Goal: Information Seeking & Learning: Learn about a topic

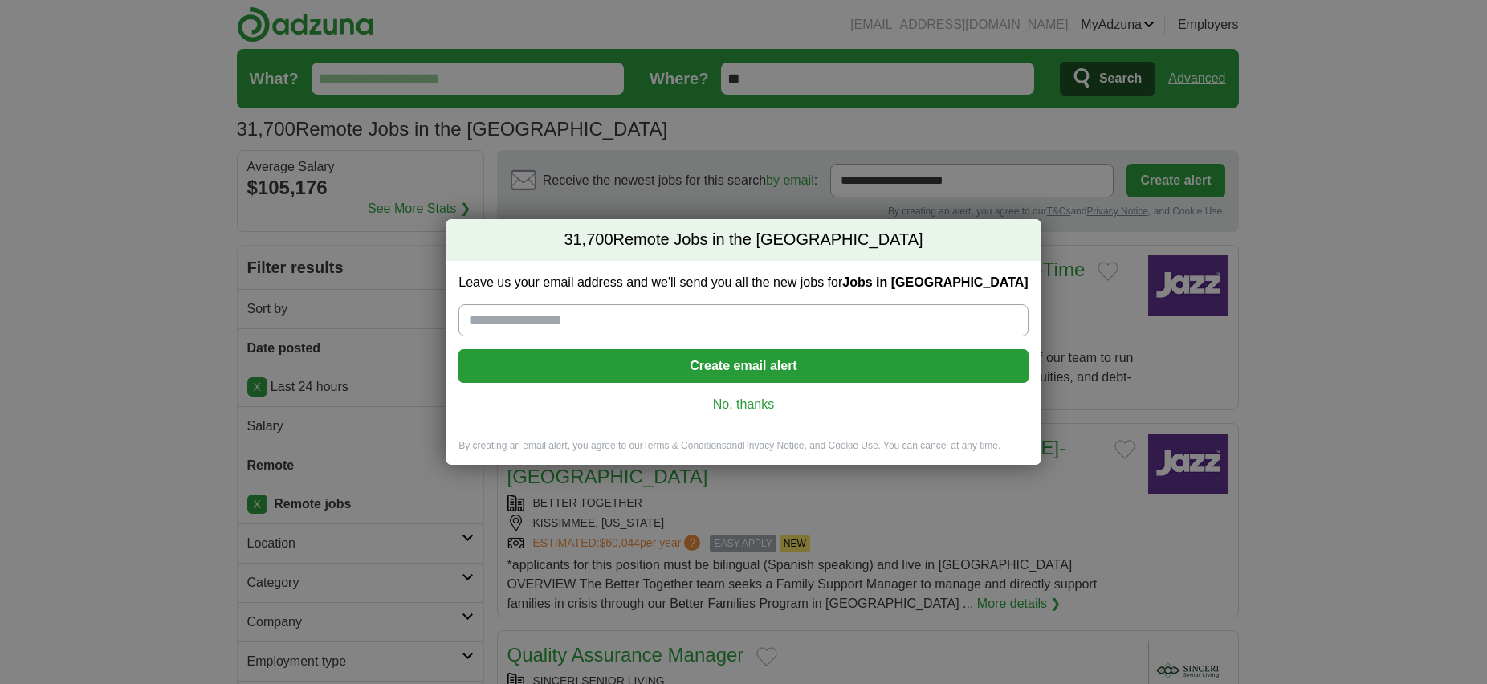
click at [738, 406] on link "No, thanks" at bounding box center [743, 405] width 544 height 18
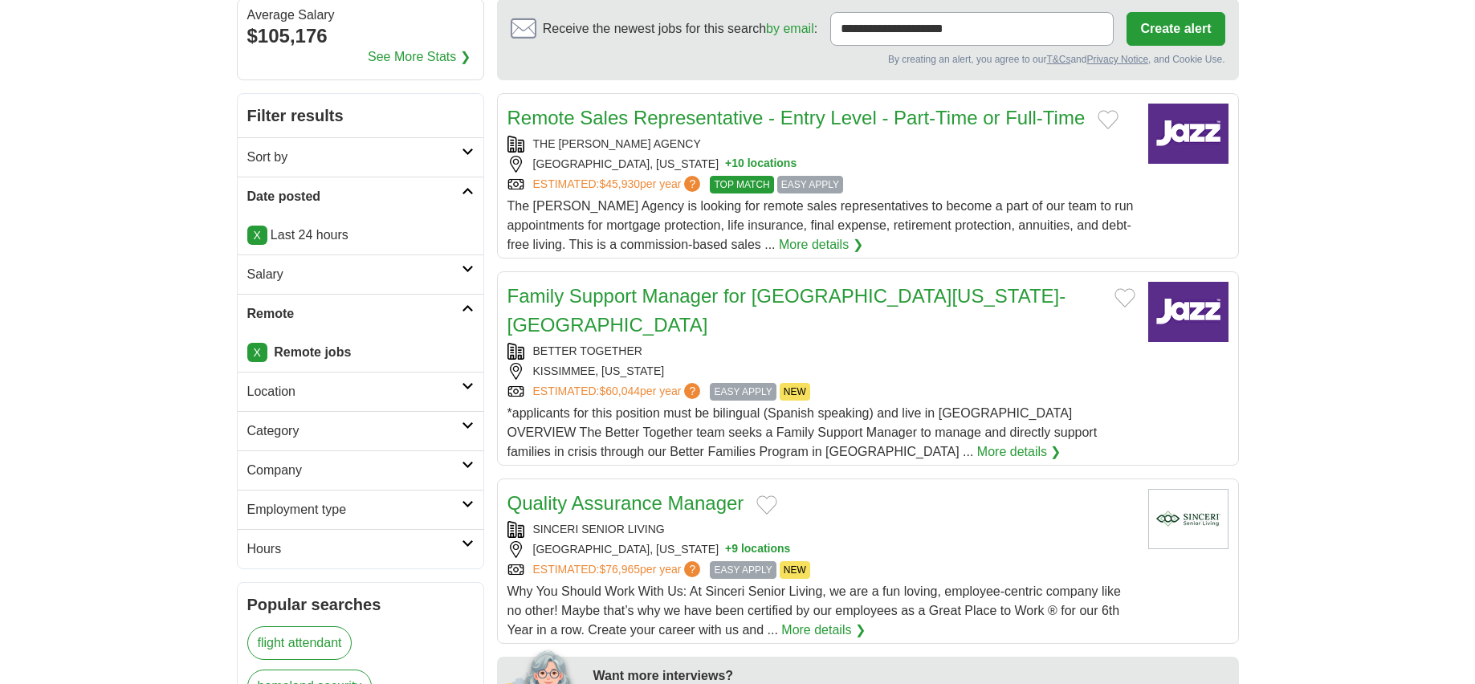
scroll to position [161, 0]
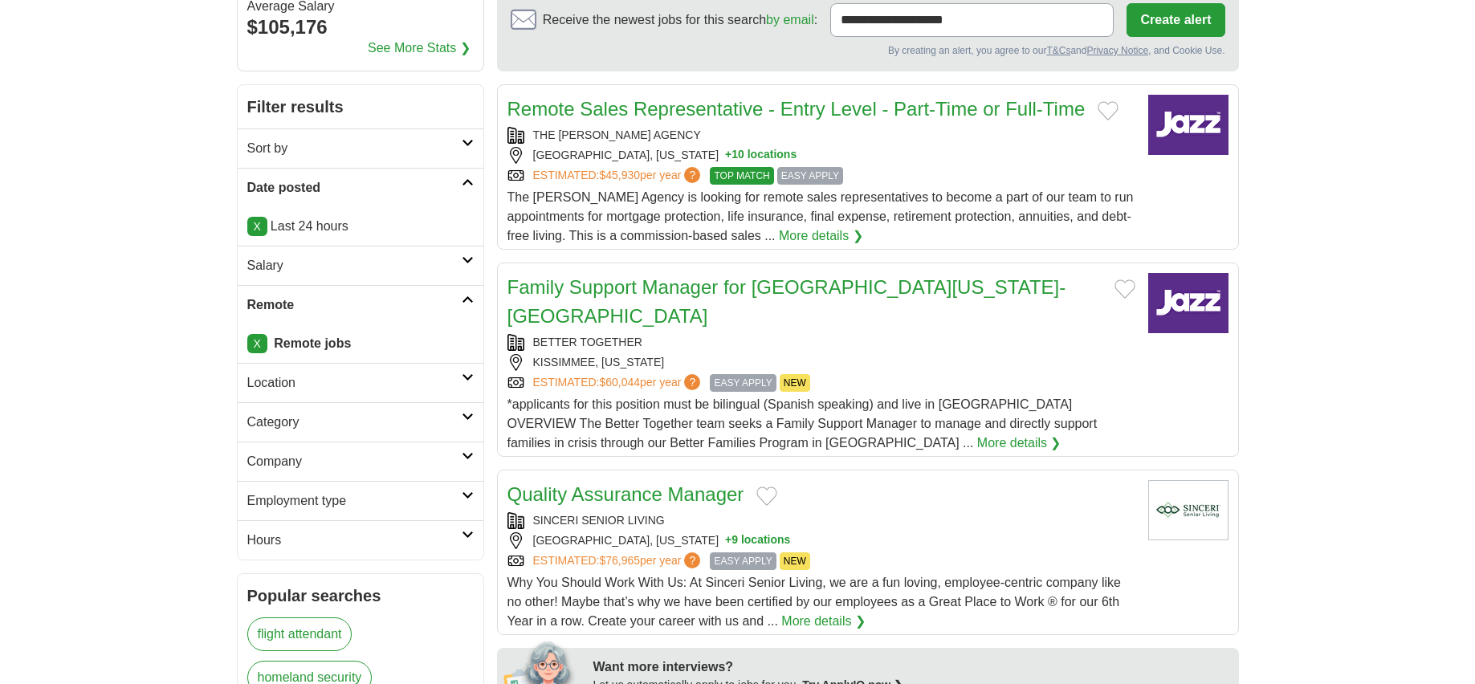
click at [463, 261] on icon at bounding box center [468, 260] width 12 height 8
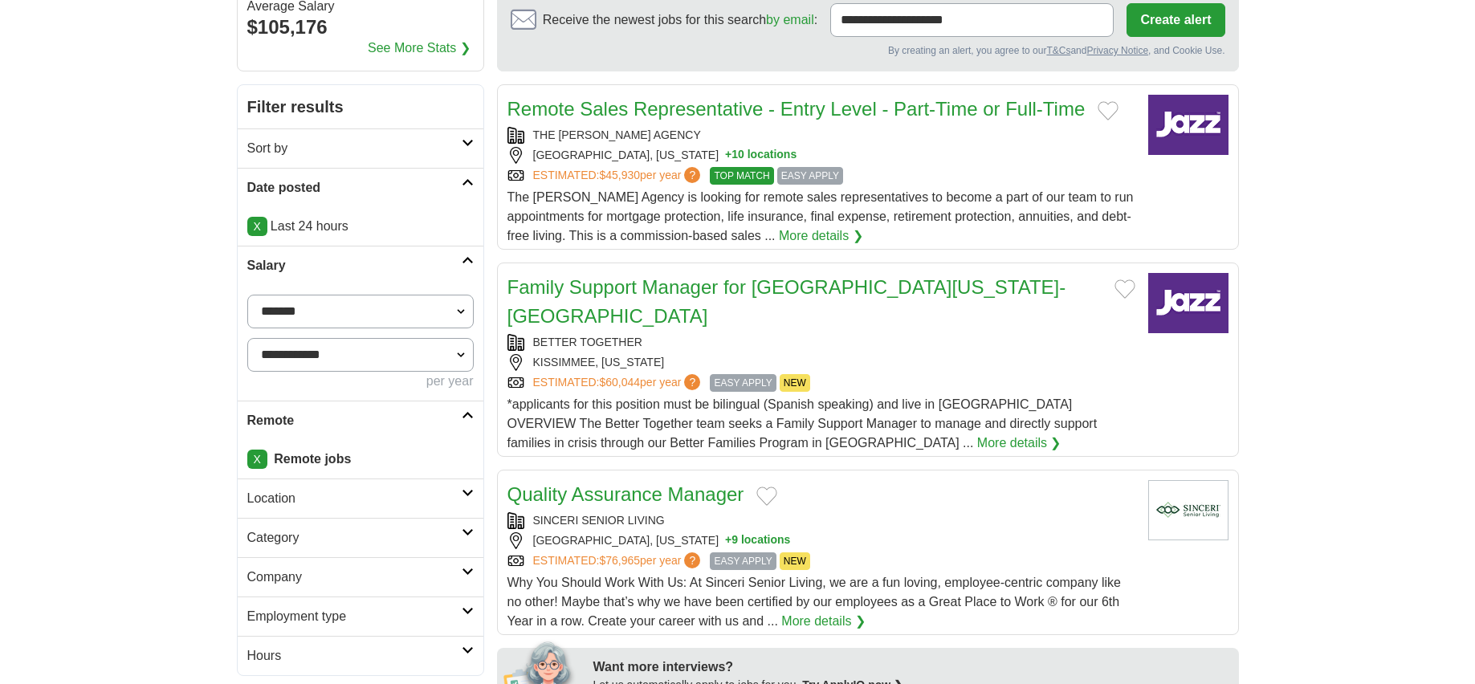
click at [460, 313] on select "**********" at bounding box center [360, 312] width 226 height 34
select select "*****"
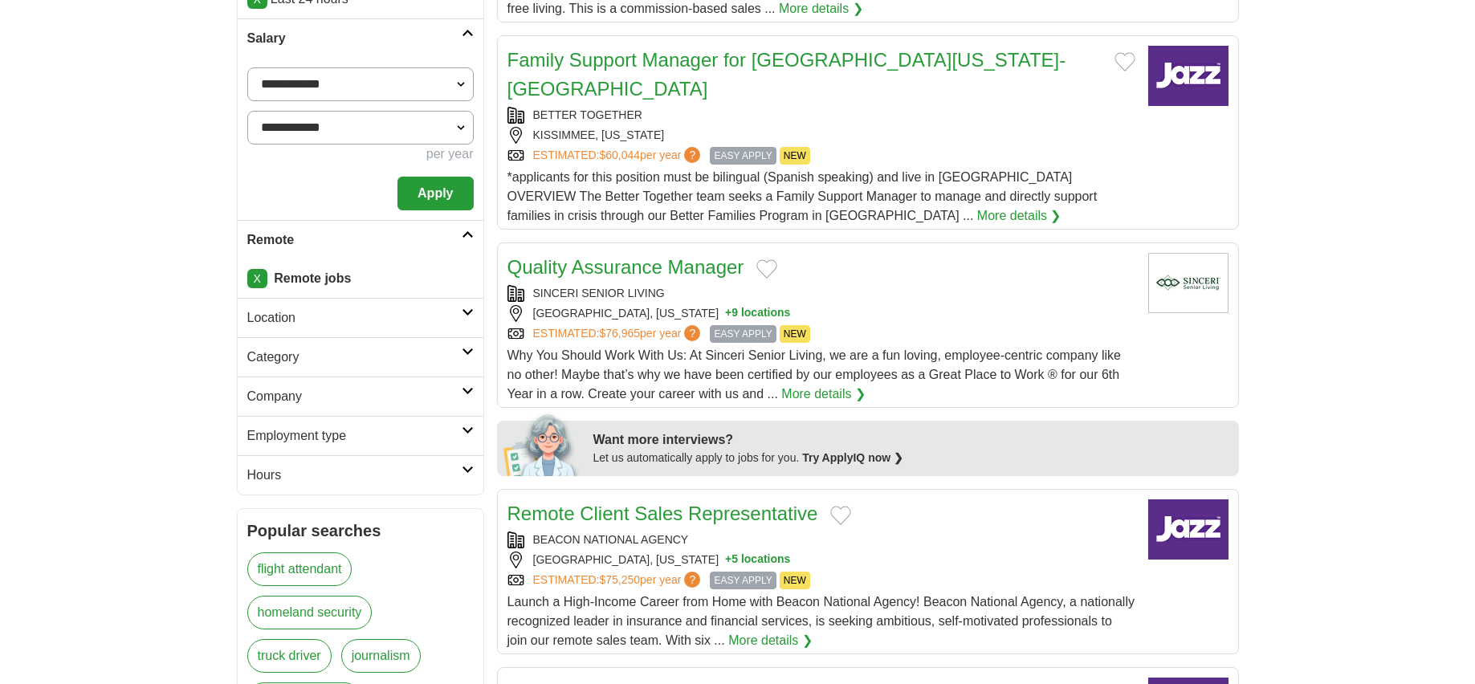
scroll to position [482, 0]
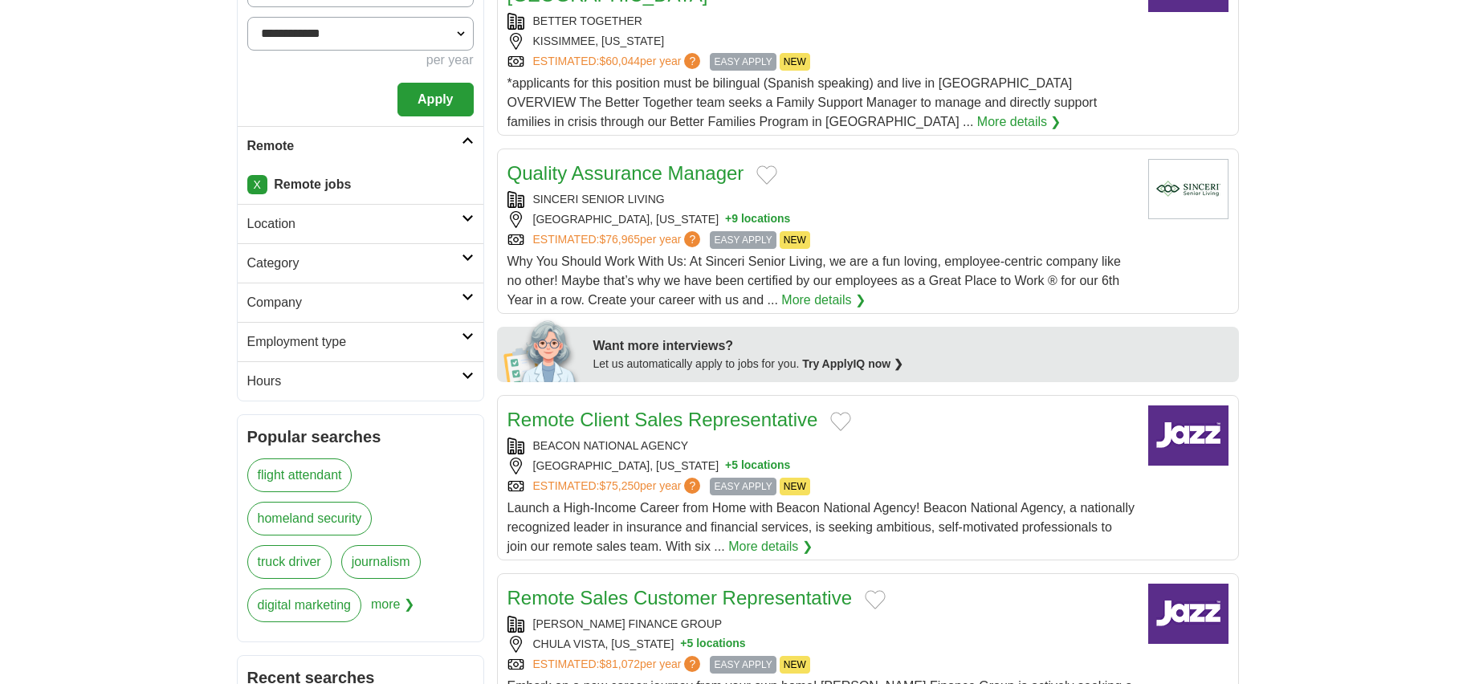
click at [465, 215] on icon at bounding box center [468, 218] width 12 height 8
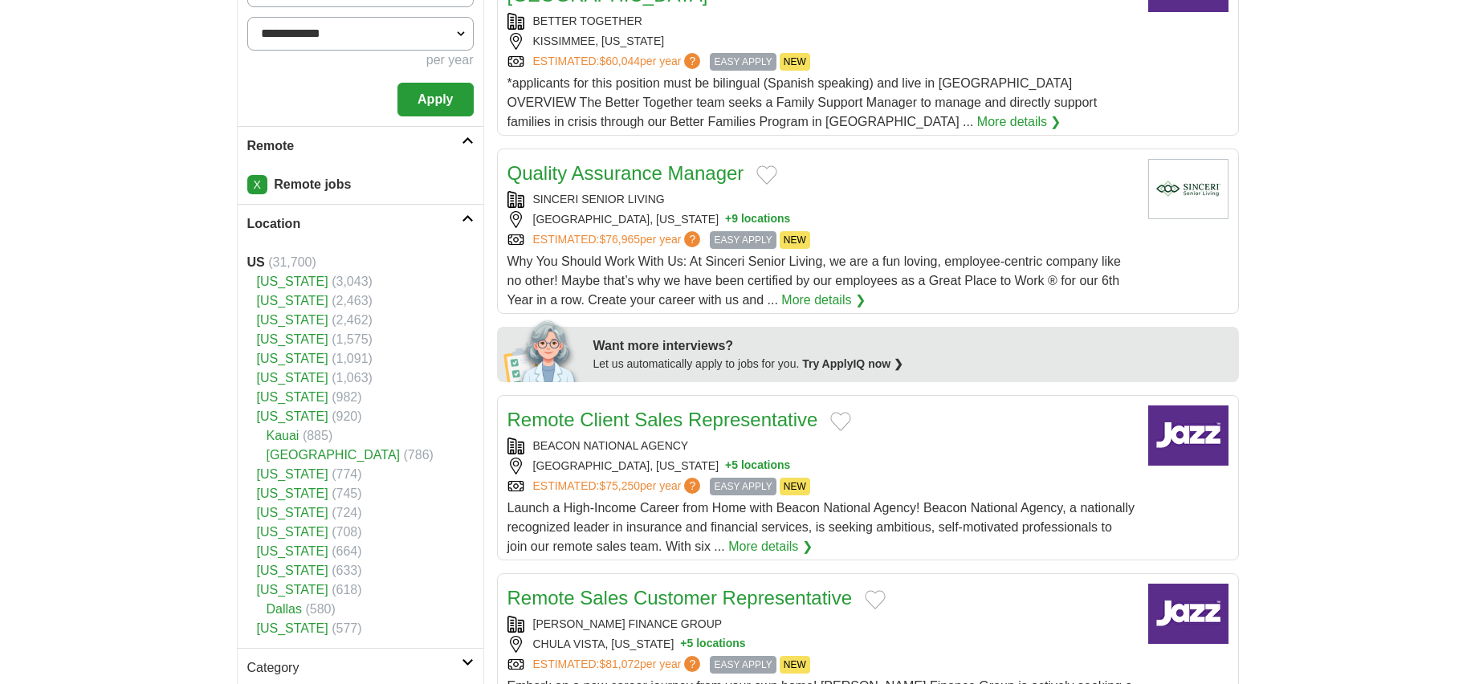
click at [276, 285] on link "[US_STATE]" at bounding box center [292, 282] width 71 height 14
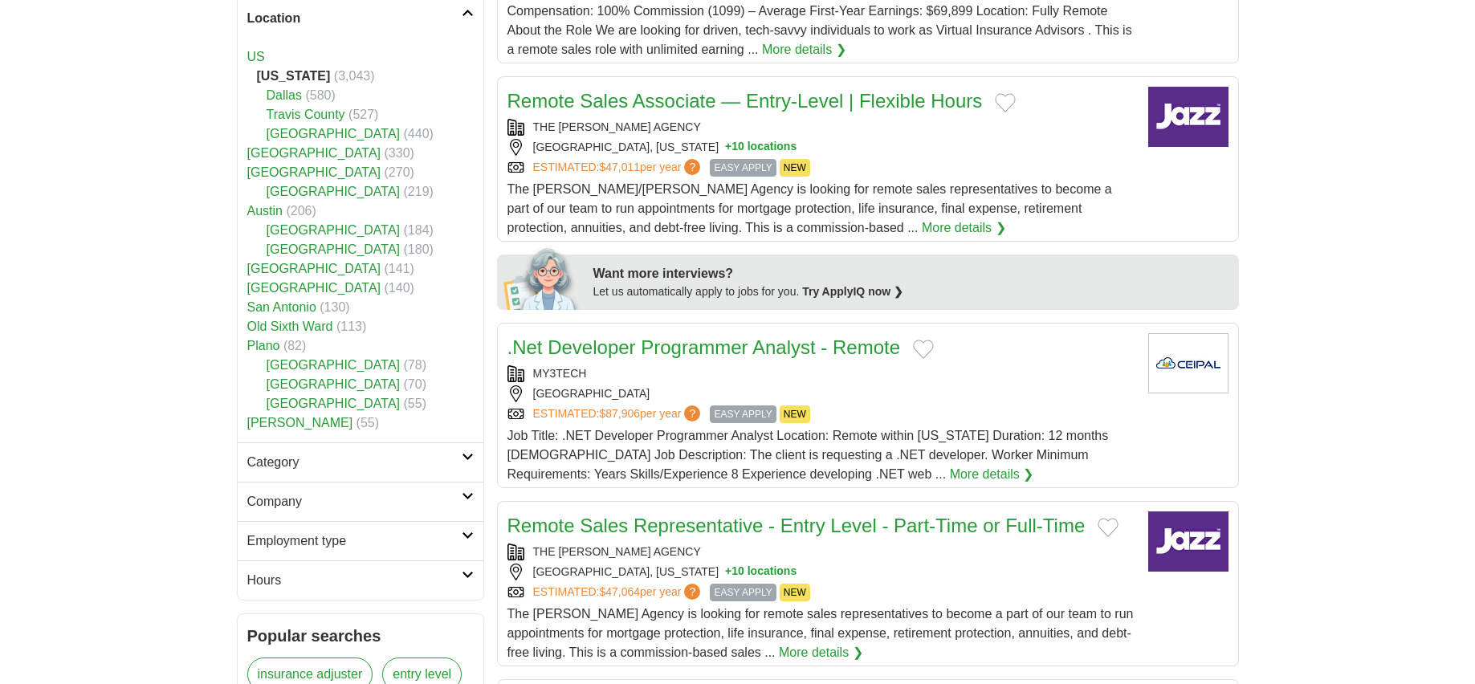
scroll to position [642, 0]
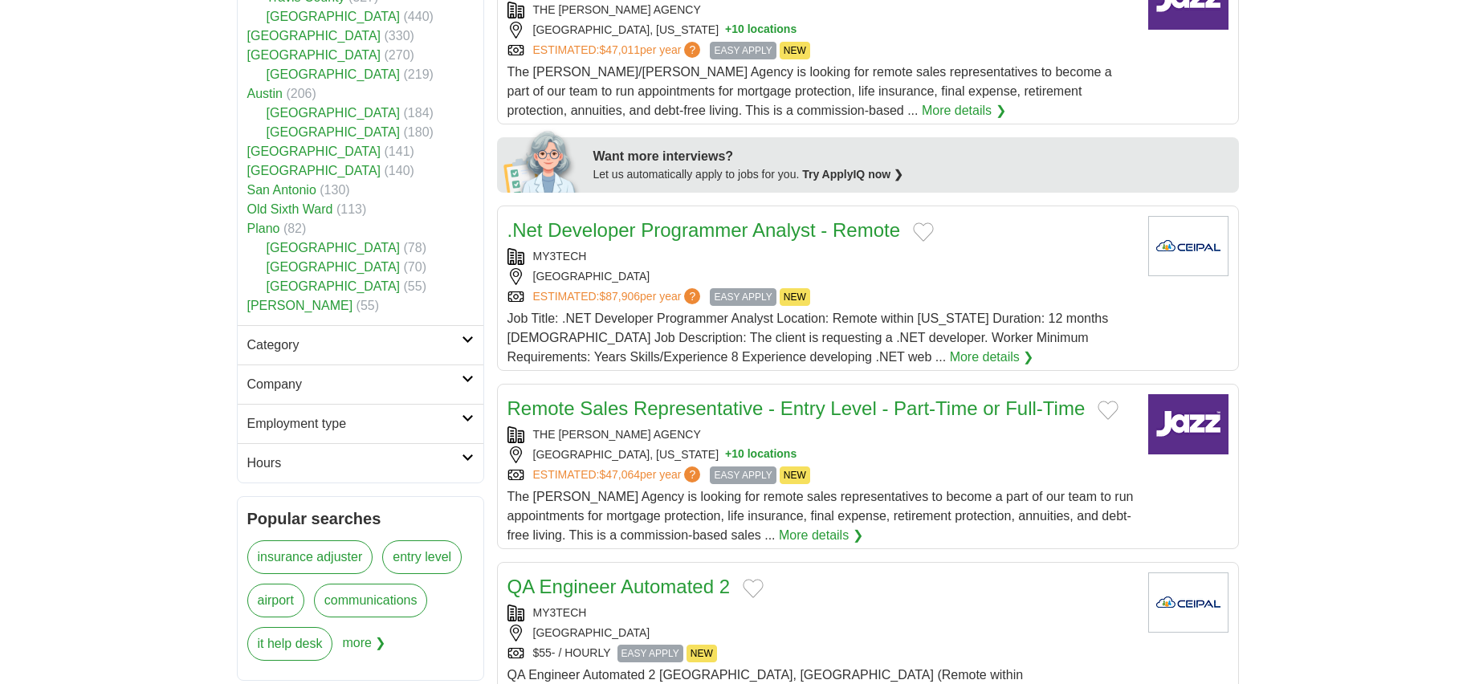
click at [426, 355] on link "Category" at bounding box center [361, 344] width 246 height 39
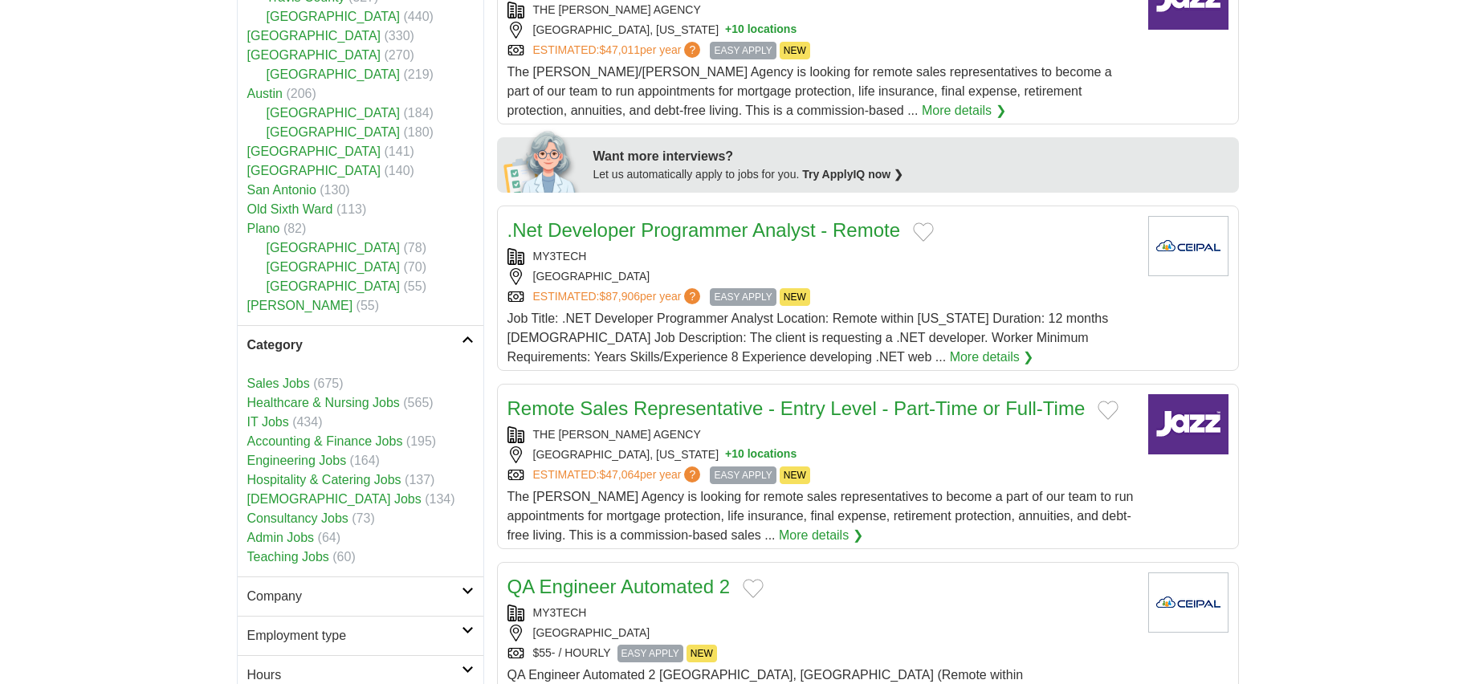
click at [313, 560] on link "Teaching Jobs" at bounding box center [288, 557] width 82 height 14
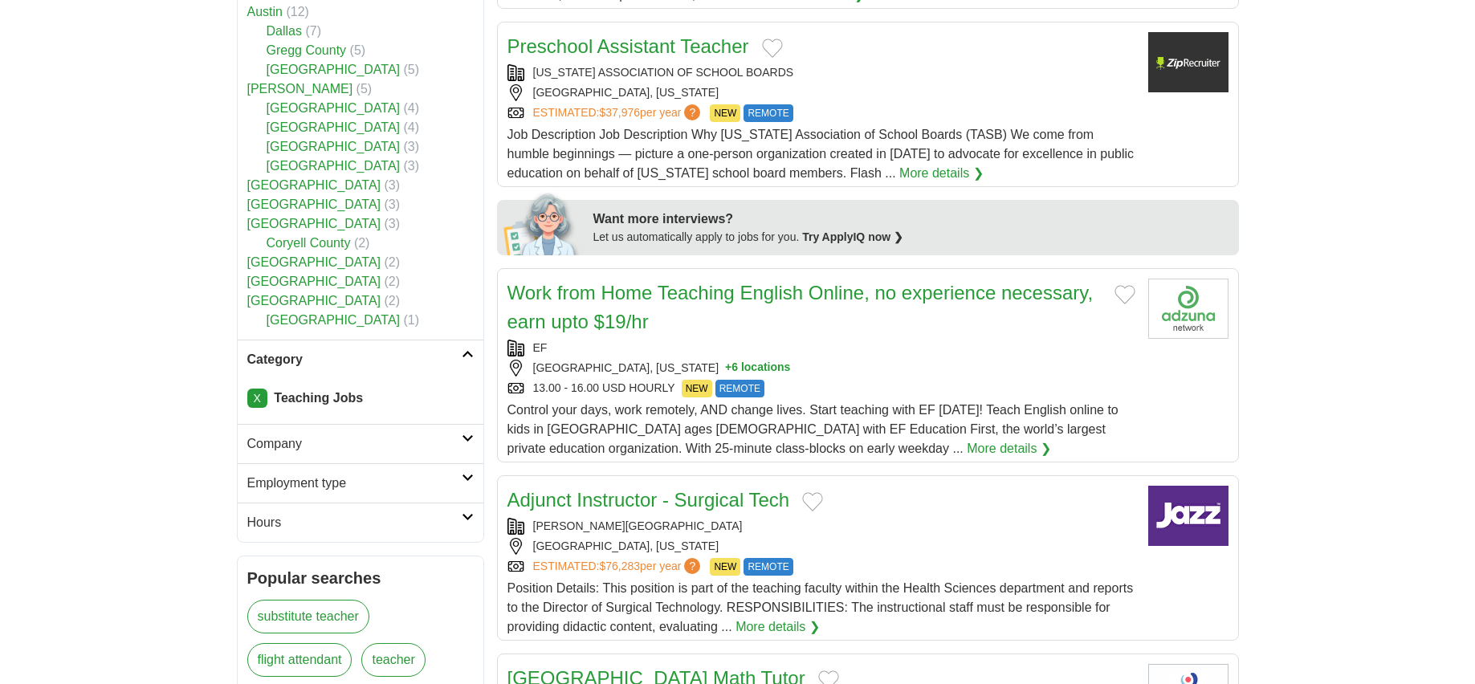
scroll to position [642, 0]
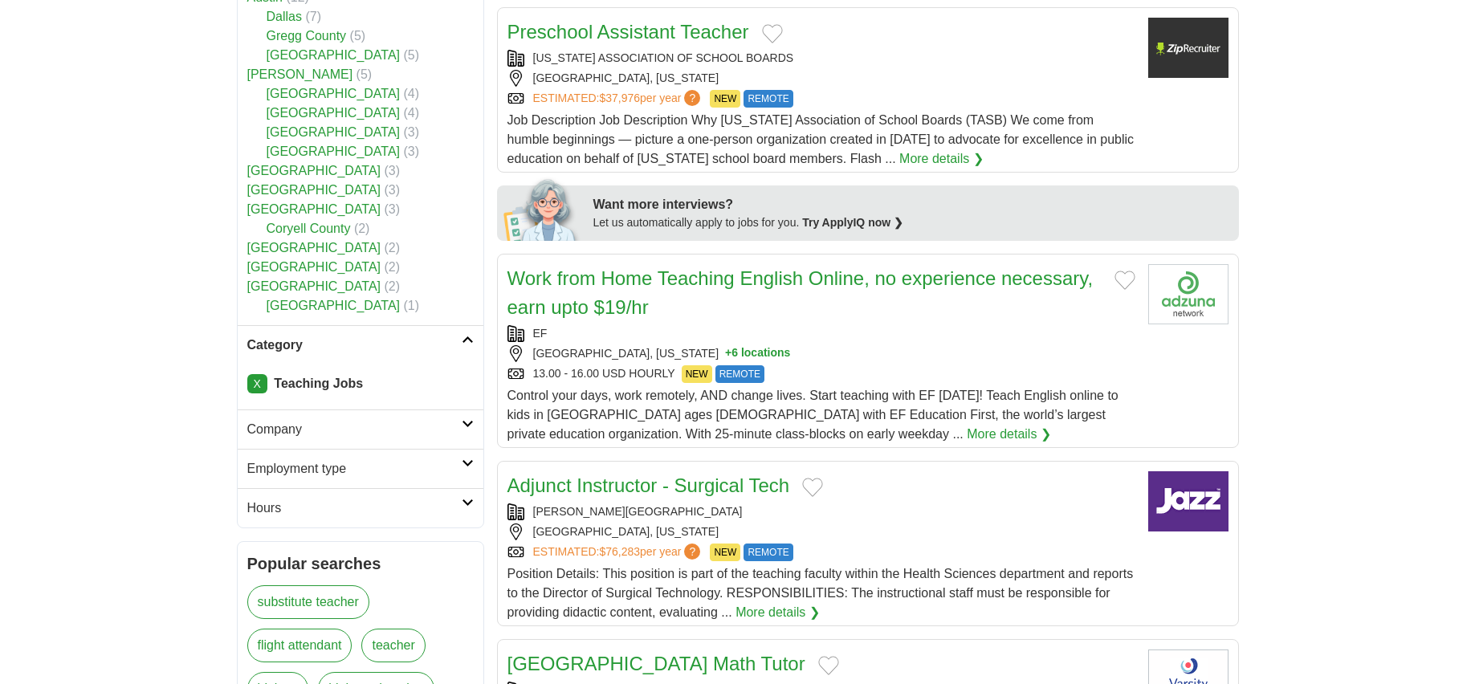
click at [342, 350] on h2 "Category" at bounding box center [354, 345] width 214 height 19
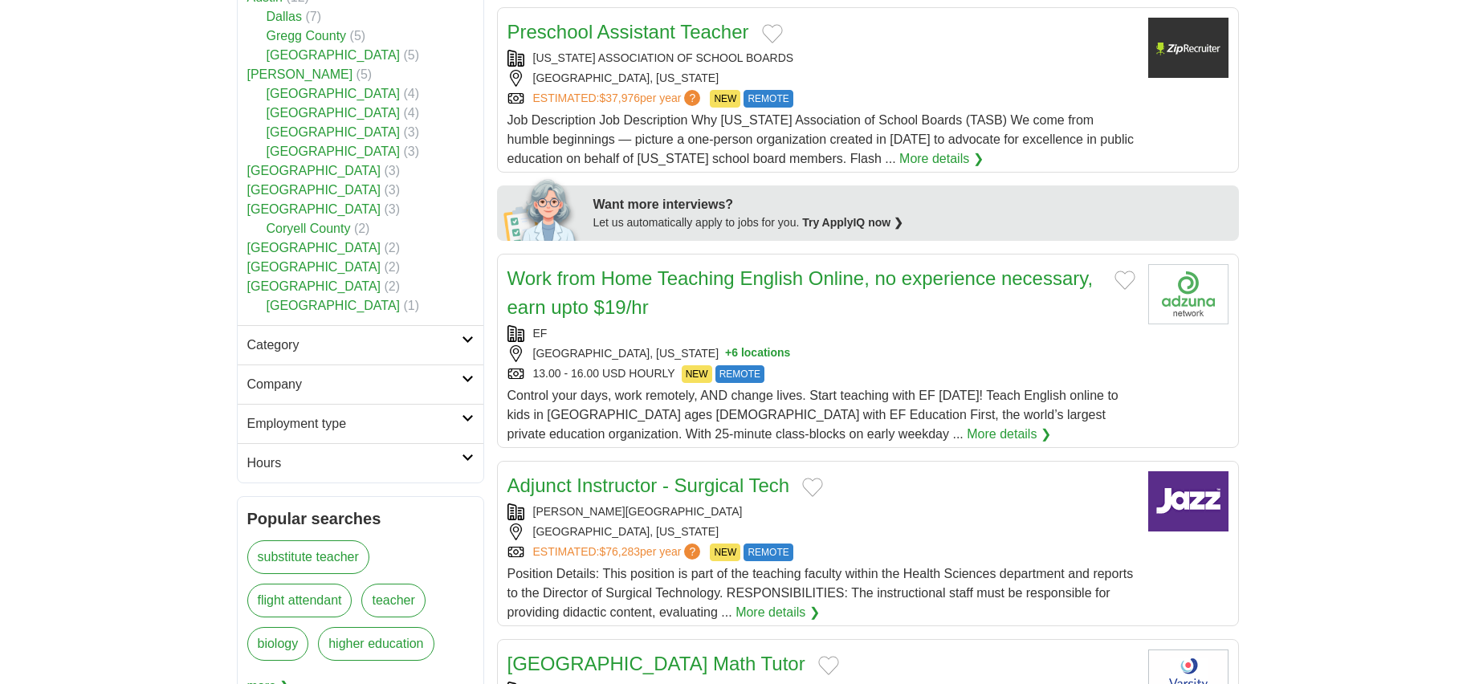
click at [339, 349] on h2 "Category" at bounding box center [354, 345] width 214 height 19
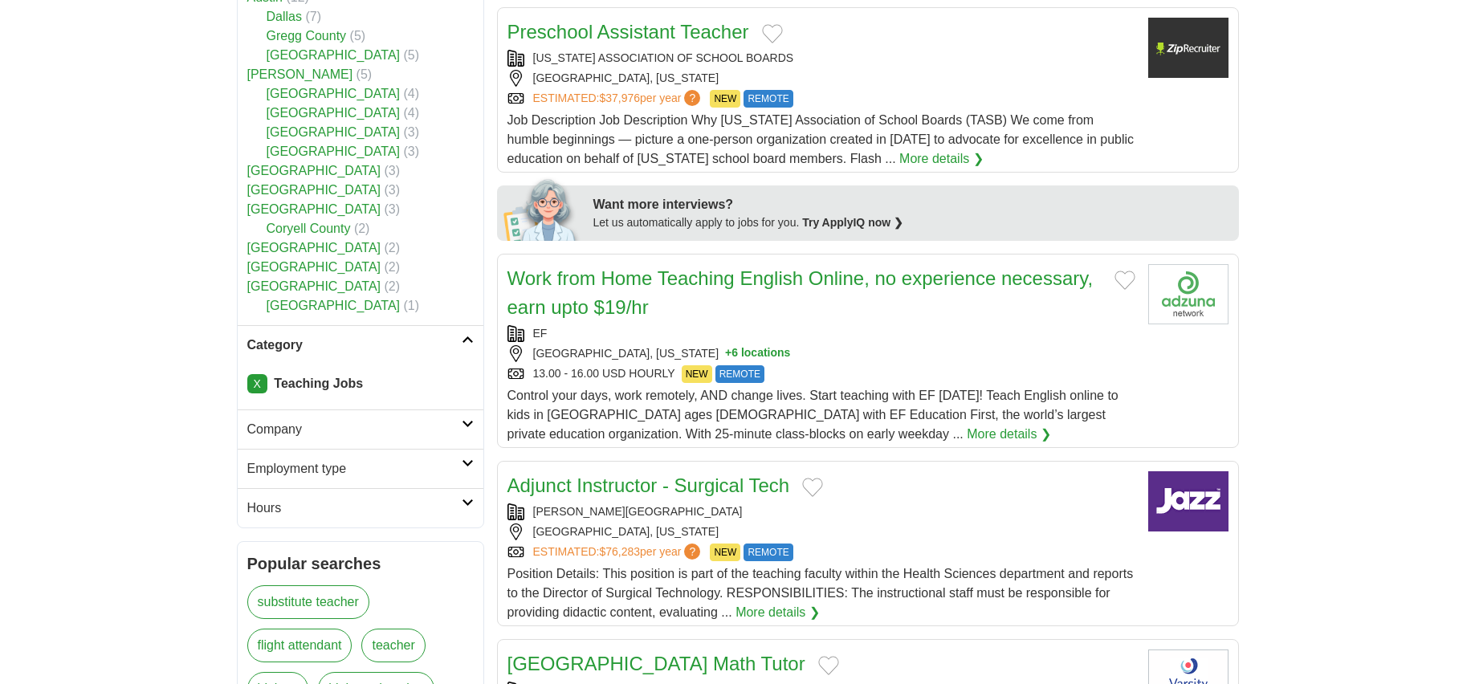
click at [337, 472] on h2 "Employment type" at bounding box center [354, 468] width 214 height 19
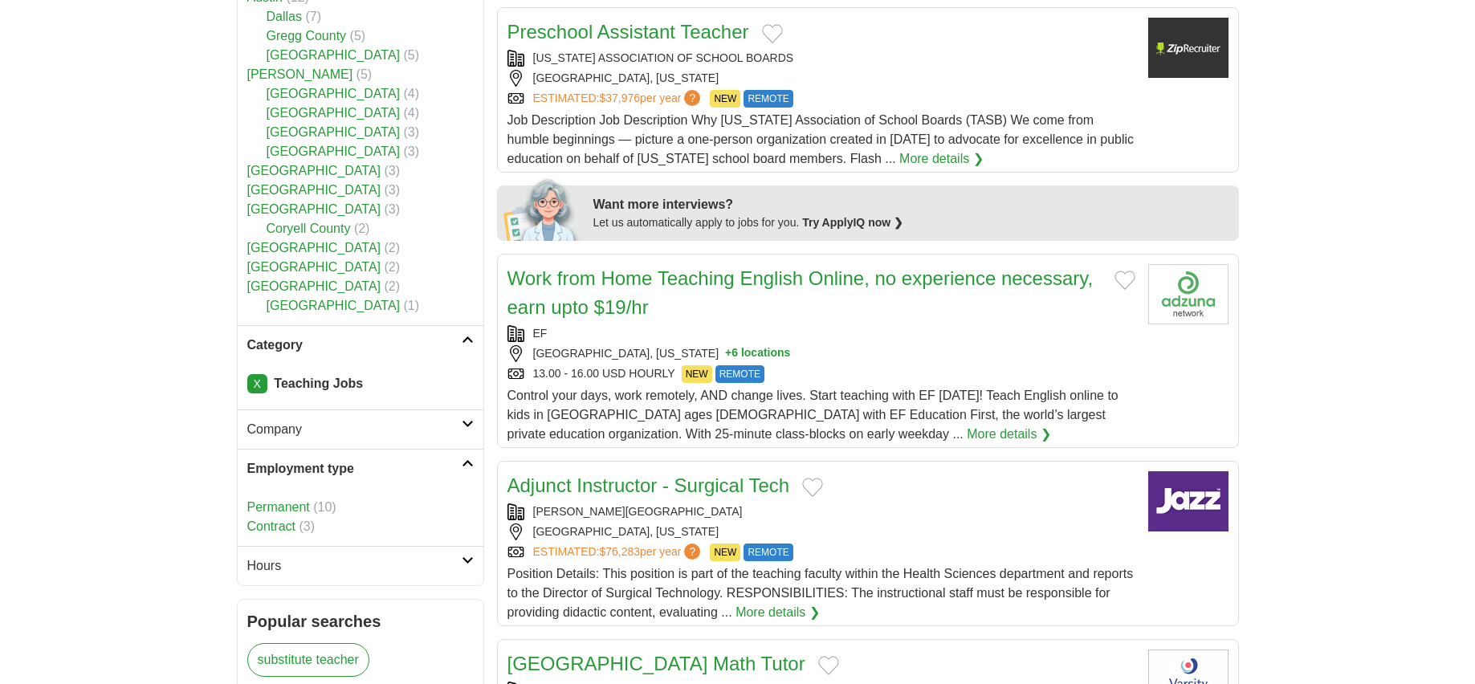
click at [287, 510] on link "Permanent" at bounding box center [278, 507] width 63 height 14
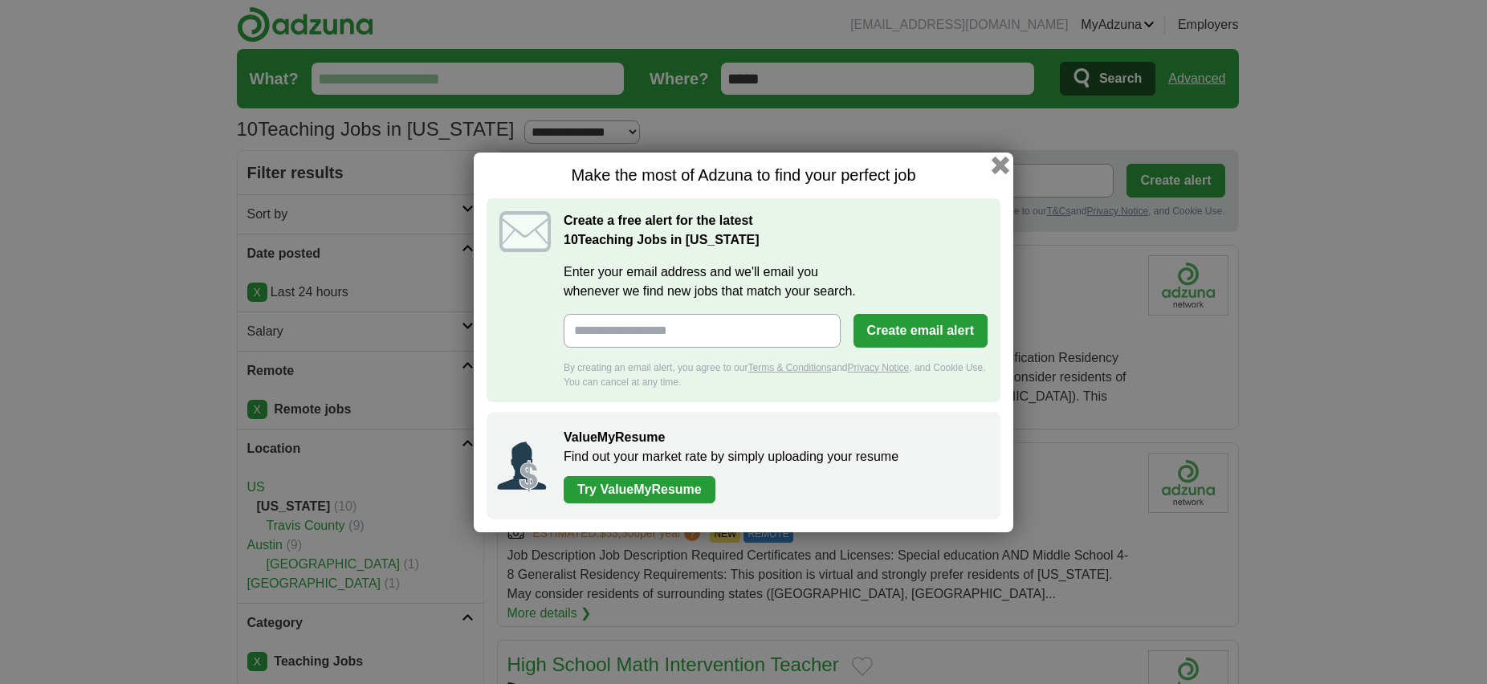
click at [1001, 162] on button "button" at bounding box center [1001, 165] width 18 height 18
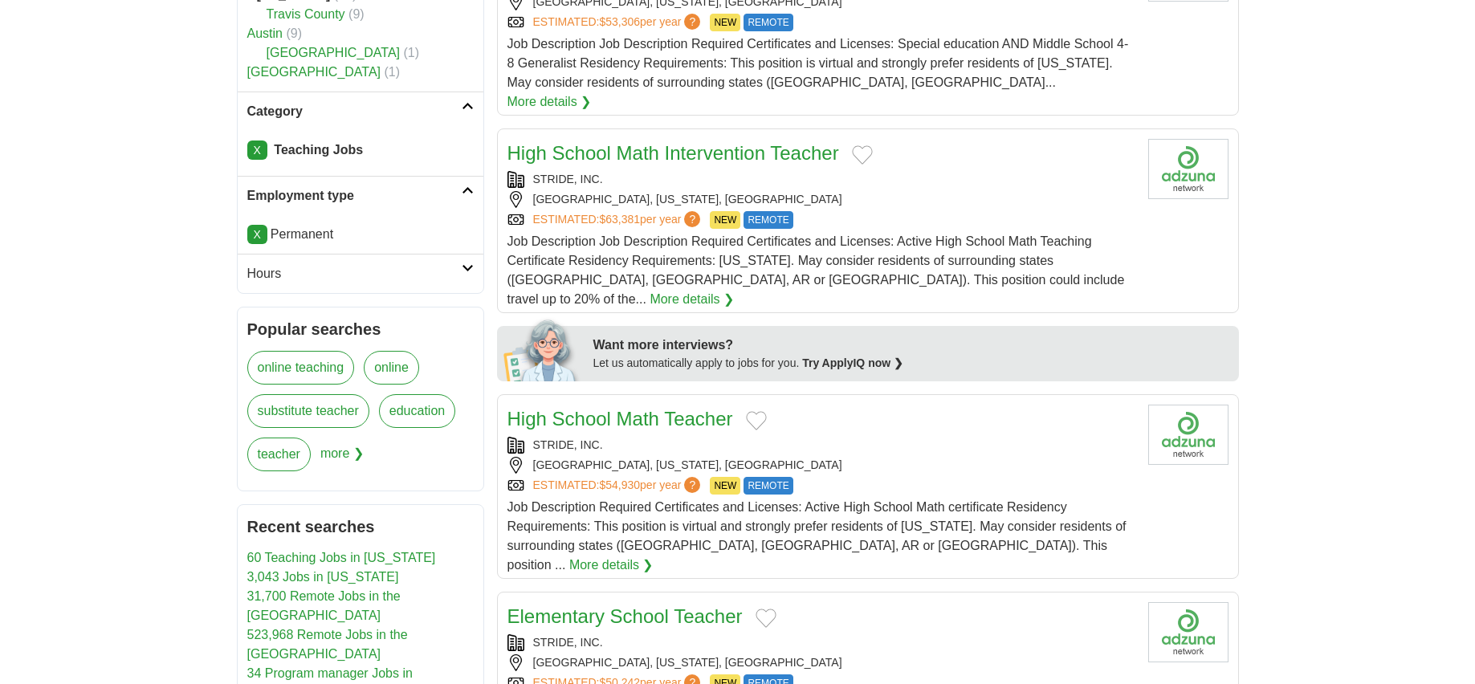
scroll to position [402, 0]
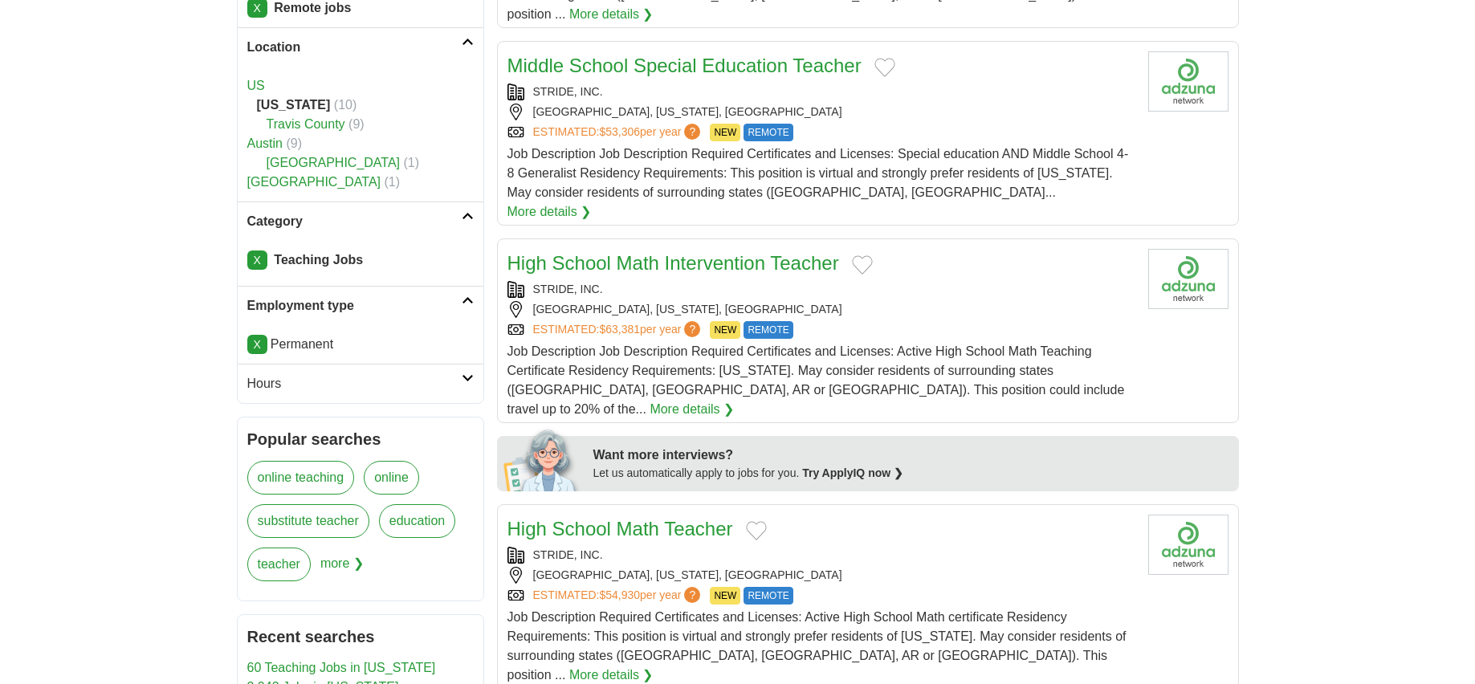
click at [251, 263] on link "X" at bounding box center [257, 260] width 20 height 19
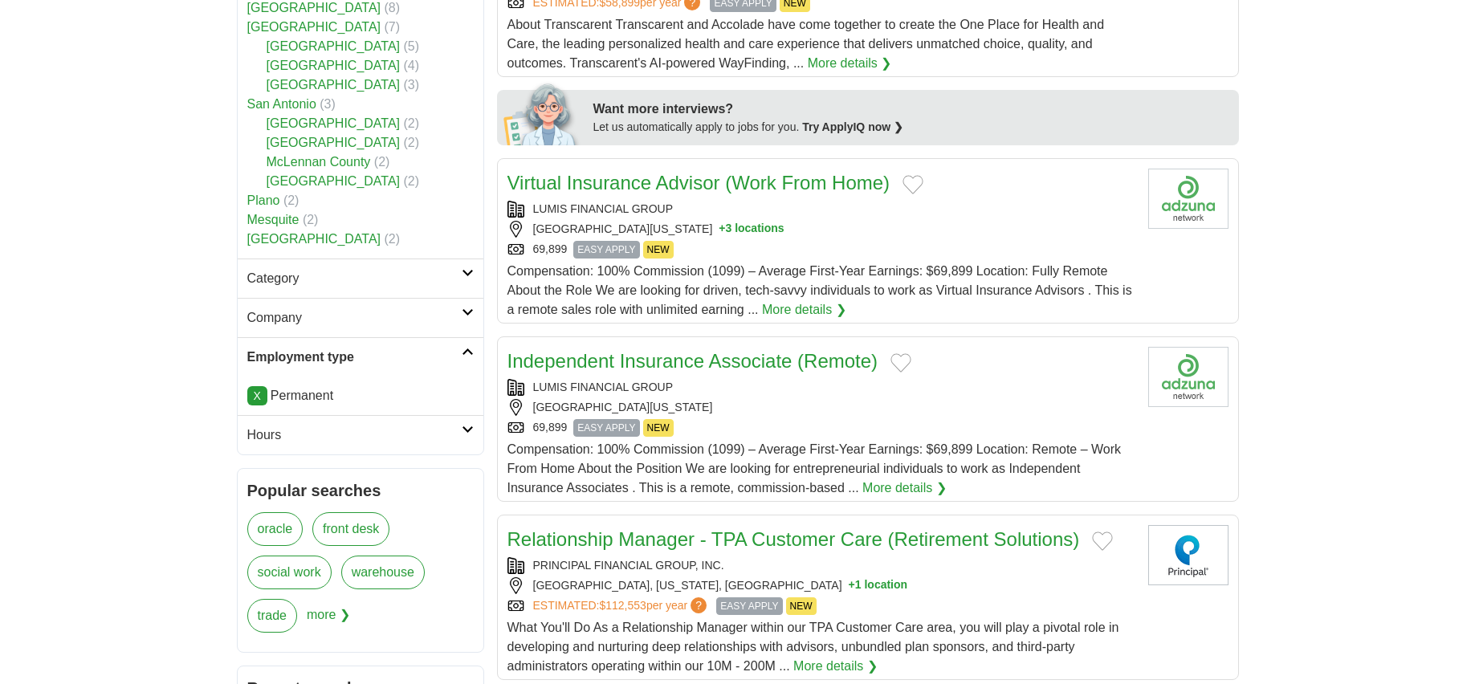
scroll to position [803, 0]
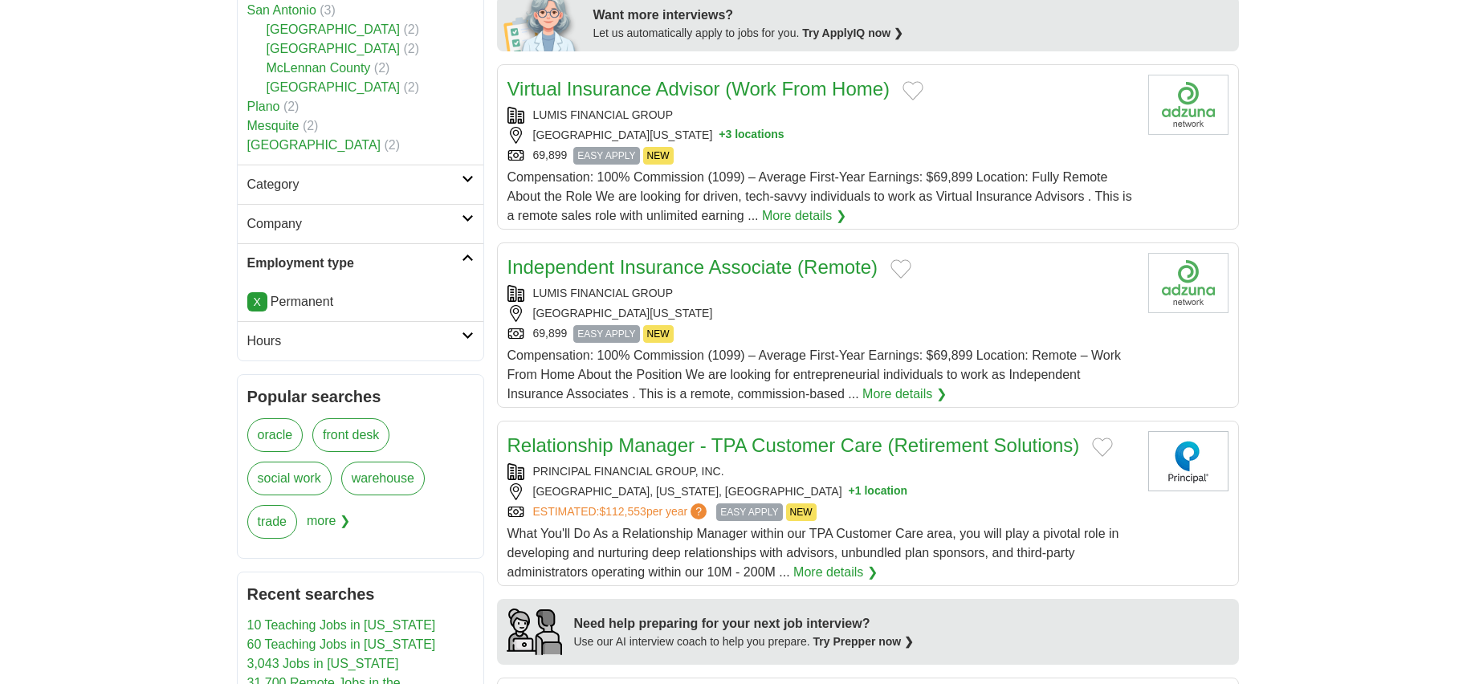
click at [467, 175] on icon at bounding box center [468, 179] width 12 height 8
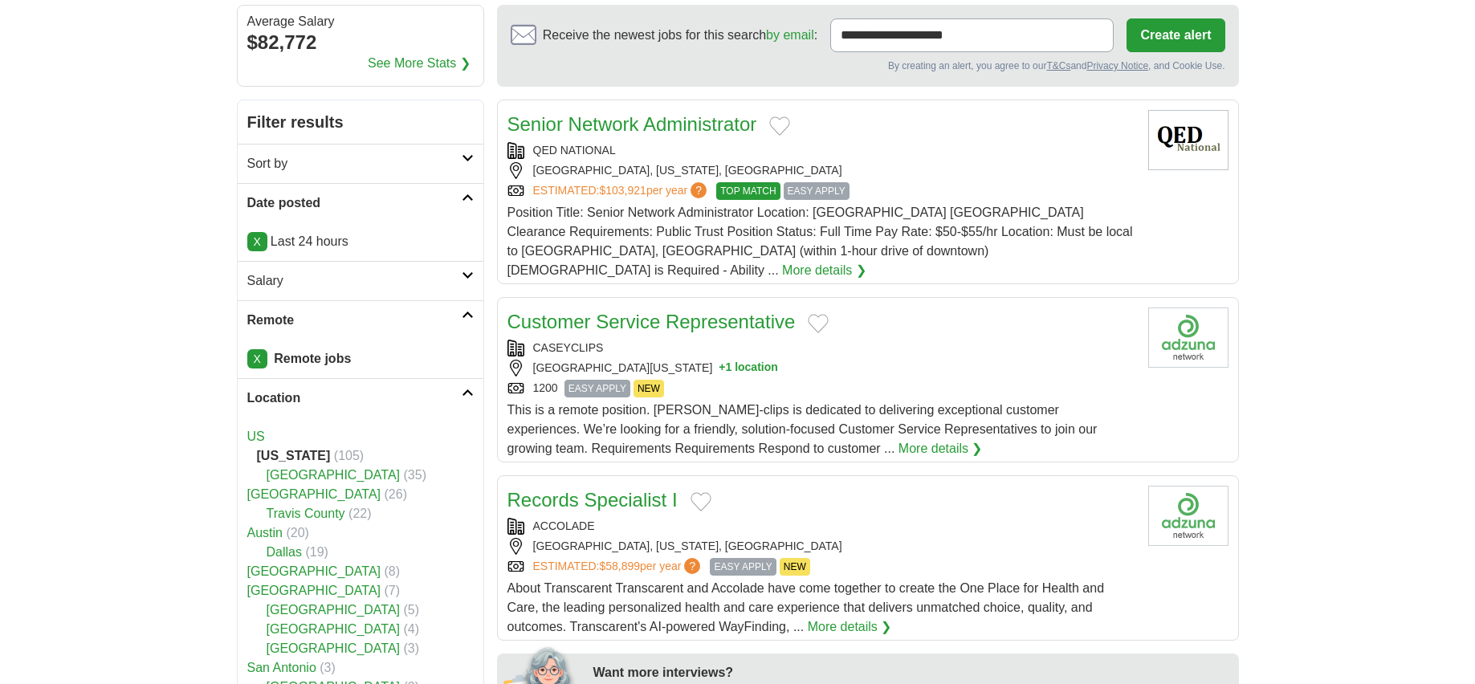
scroll to position [0, 0]
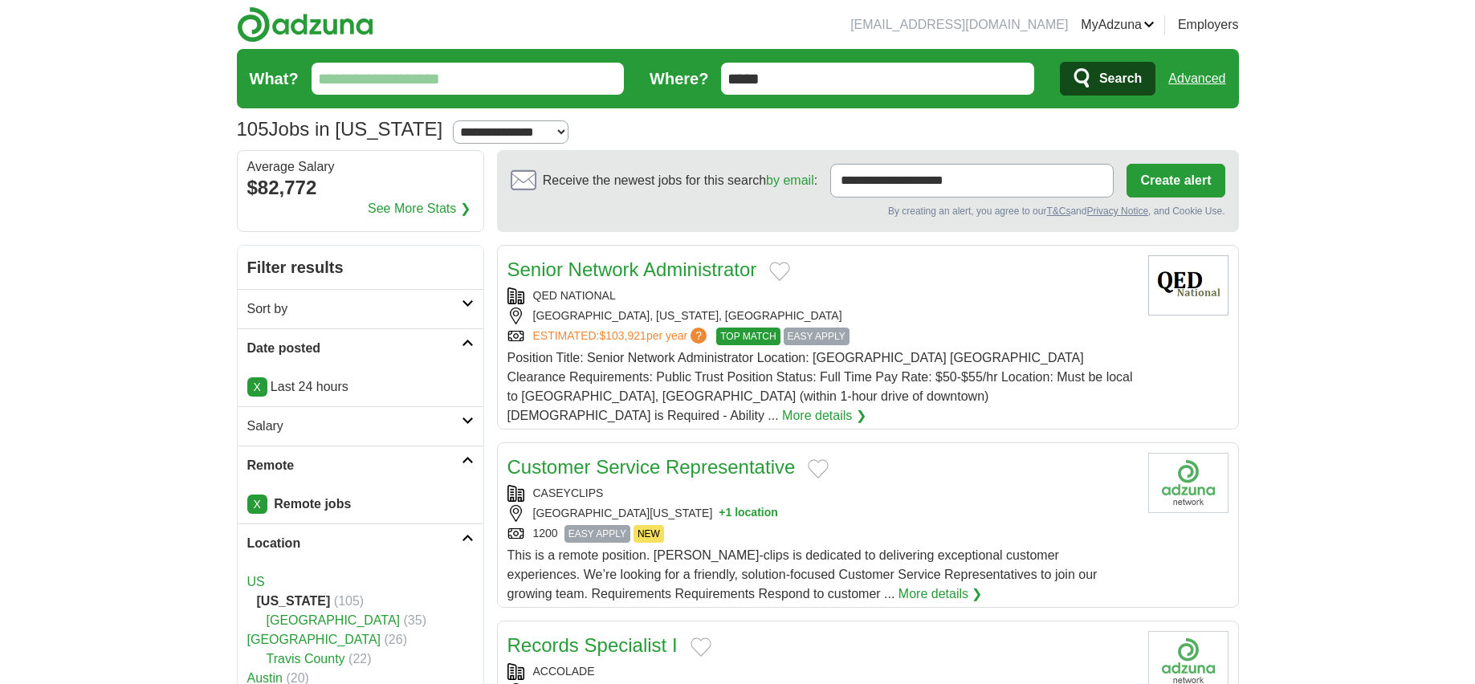
click at [1187, 180] on button "Create alert" at bounding box center [1176, 181] width 98 height 34
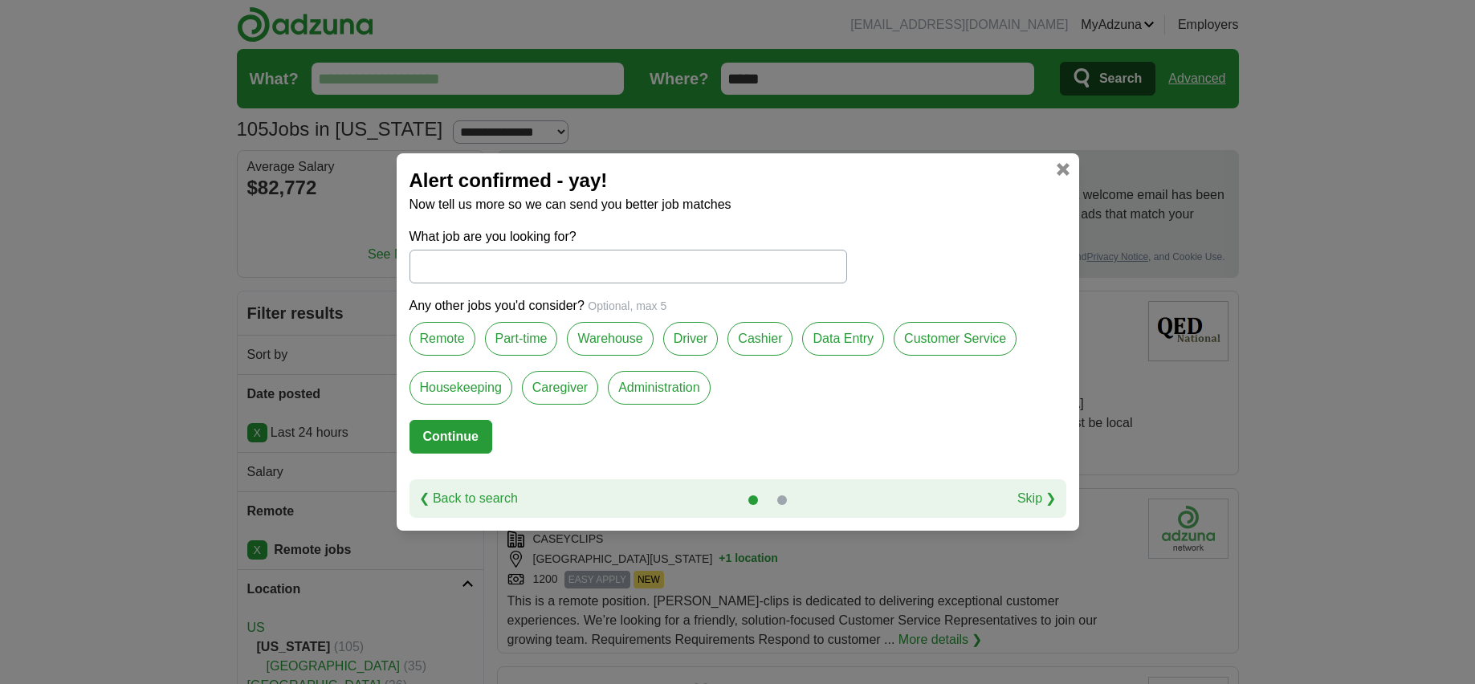
click at [453, 345] on label "Remote" at bounding box center [443, 339] width 66 height 34
click at [459, 437] on button "Continue" at bounding box center [451, 437] width 83 height 34
select select "*"
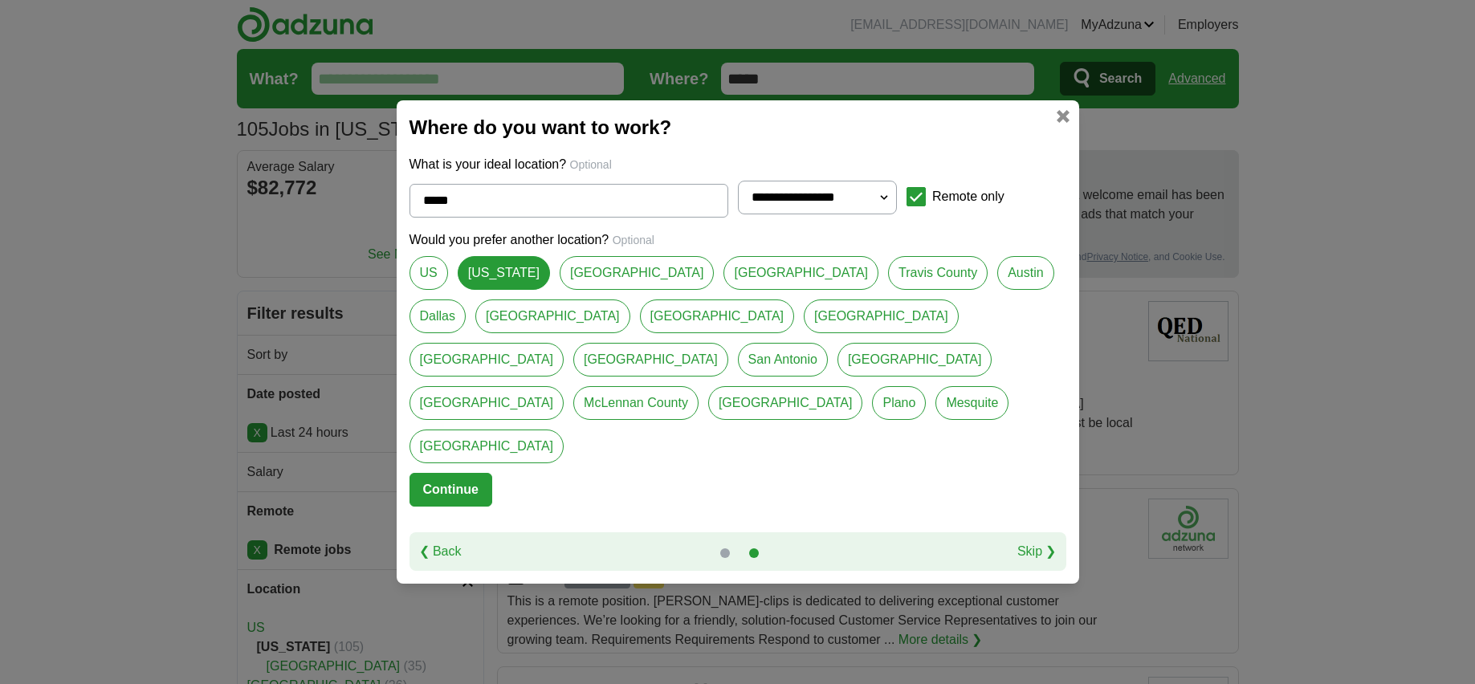
click at [466, 321] on link "Dallas" at bounding box center [438, 317] width 56 height 34
click at [728, 357] on link "[GEOGRAPHIC_DATA]" at bounding box center [650, 360] width 155 height 34
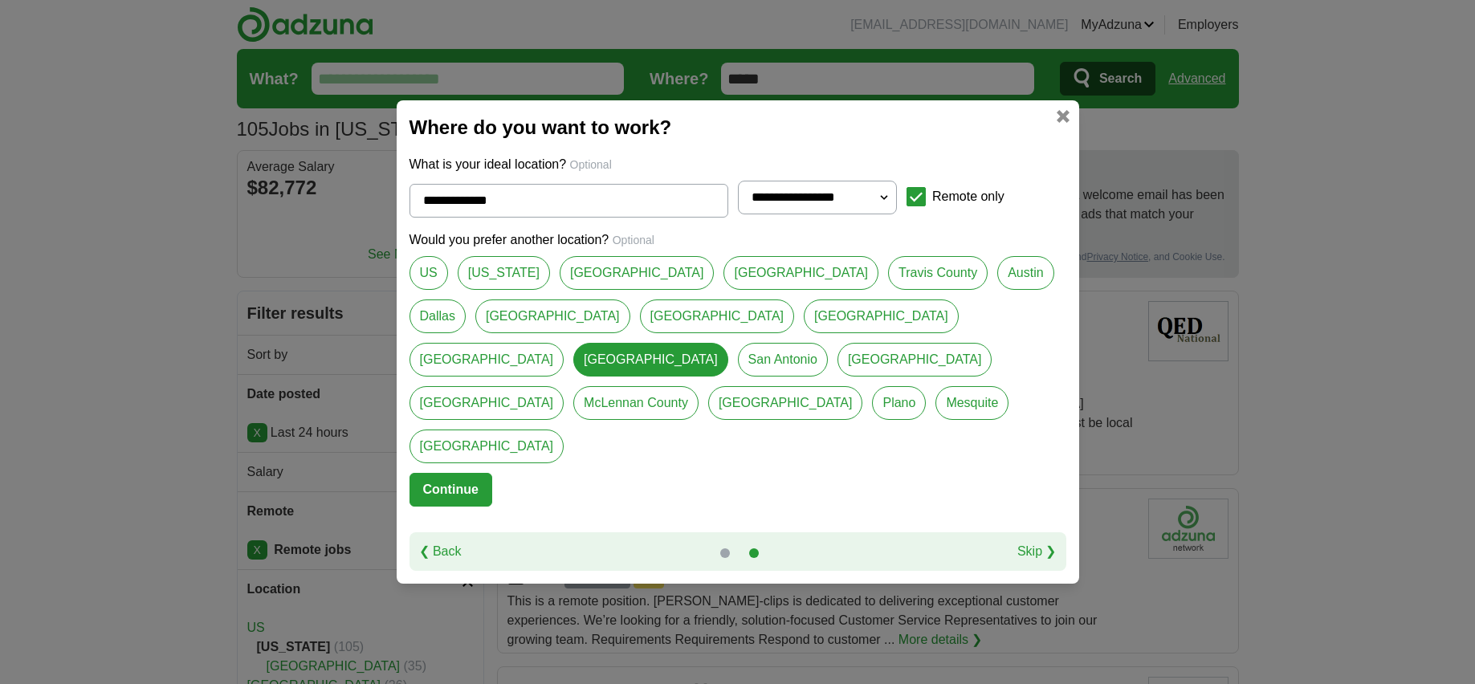
click at [565, 362] on link "[GEOGRAPHIC_DATA]" at bounding box center [487, 360] width 155 height 34
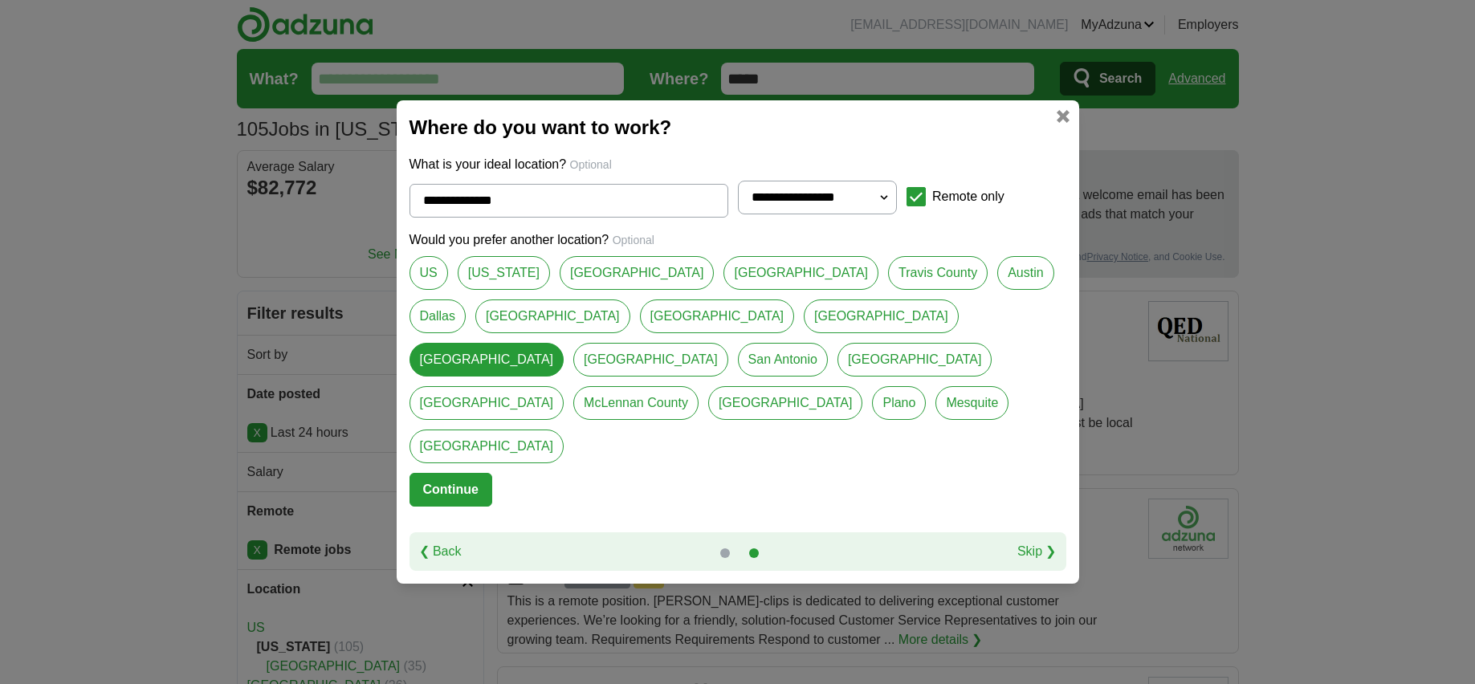
click at [872, 403] on link "Plano" at bounding box center [899, 403] width 54 height 34
type input "*****"
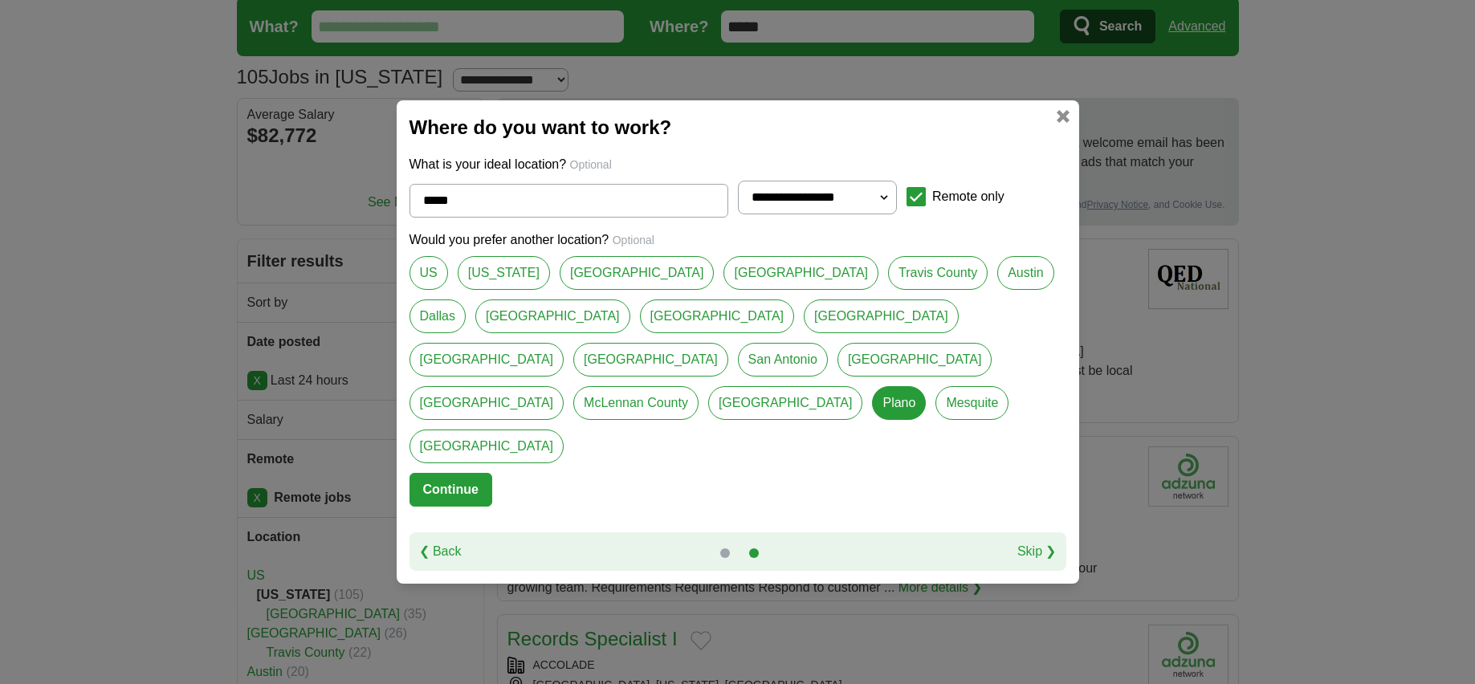
scroll to position [80, 0]
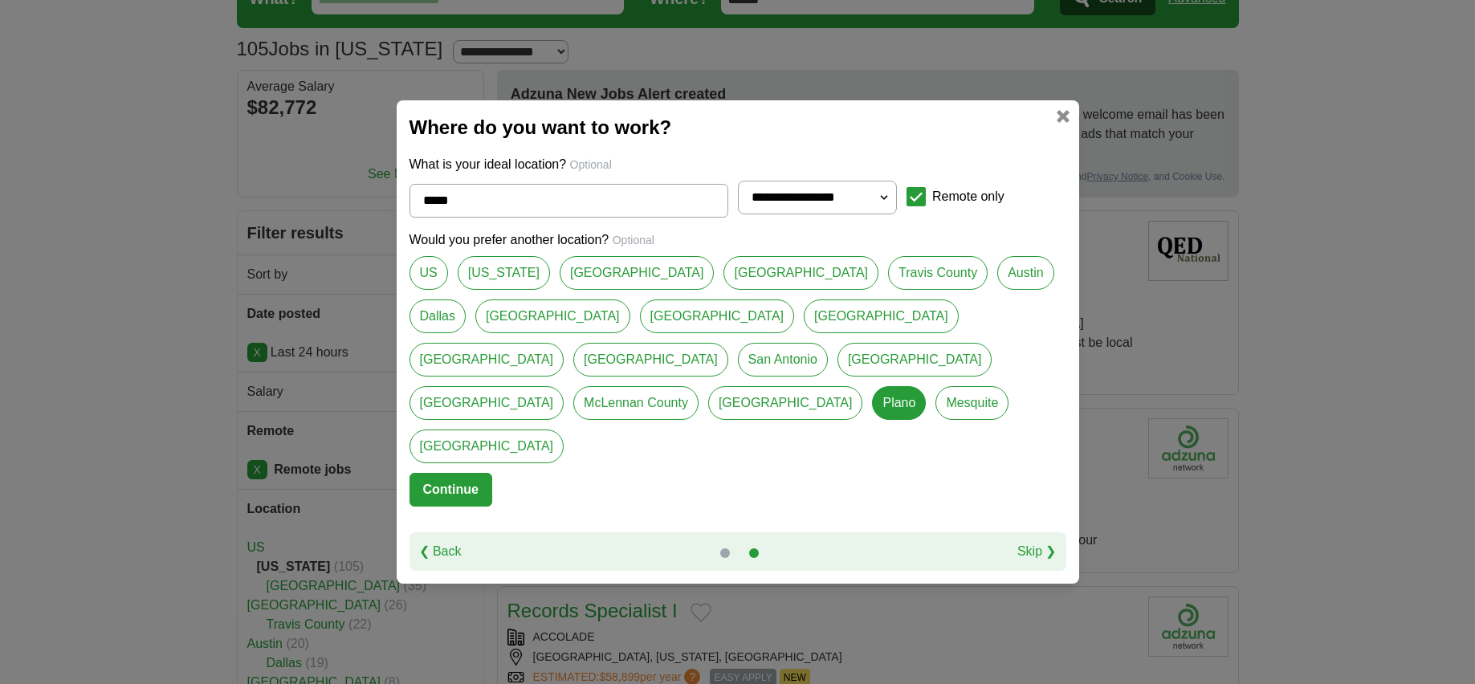
click at [466, 473] on button "Continue" at bounding box center [451, 490] width 83 height 34
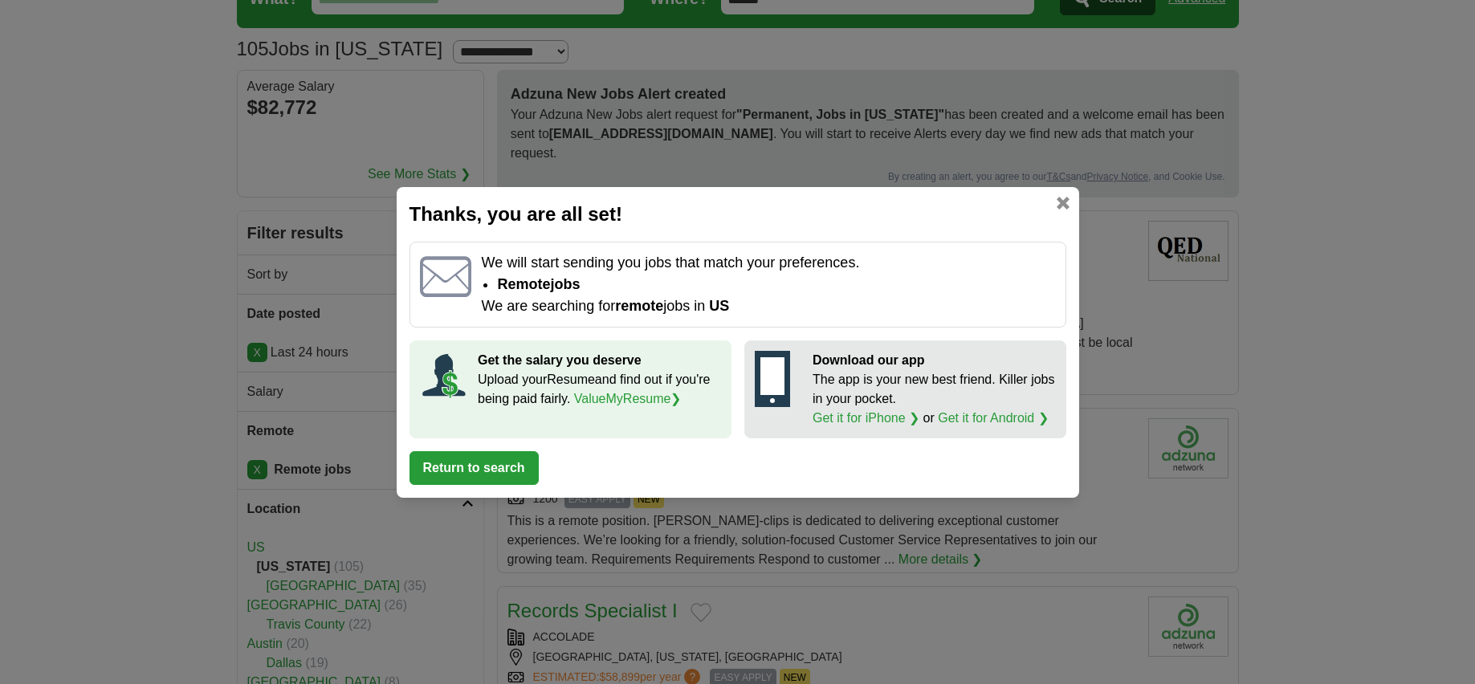
click at [487, 475] on button "Return to search" at bounding box center [474, 468] width 129 height 34
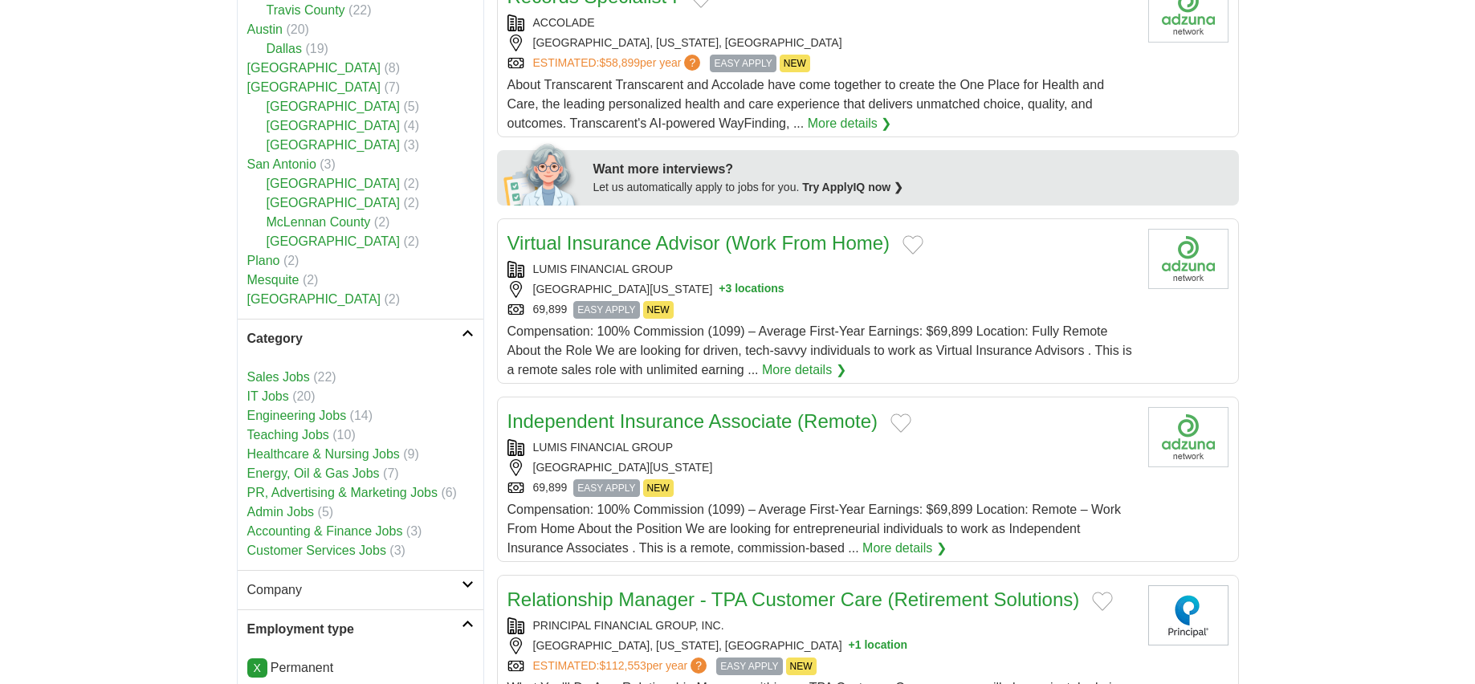
scroll to position [723, 0]
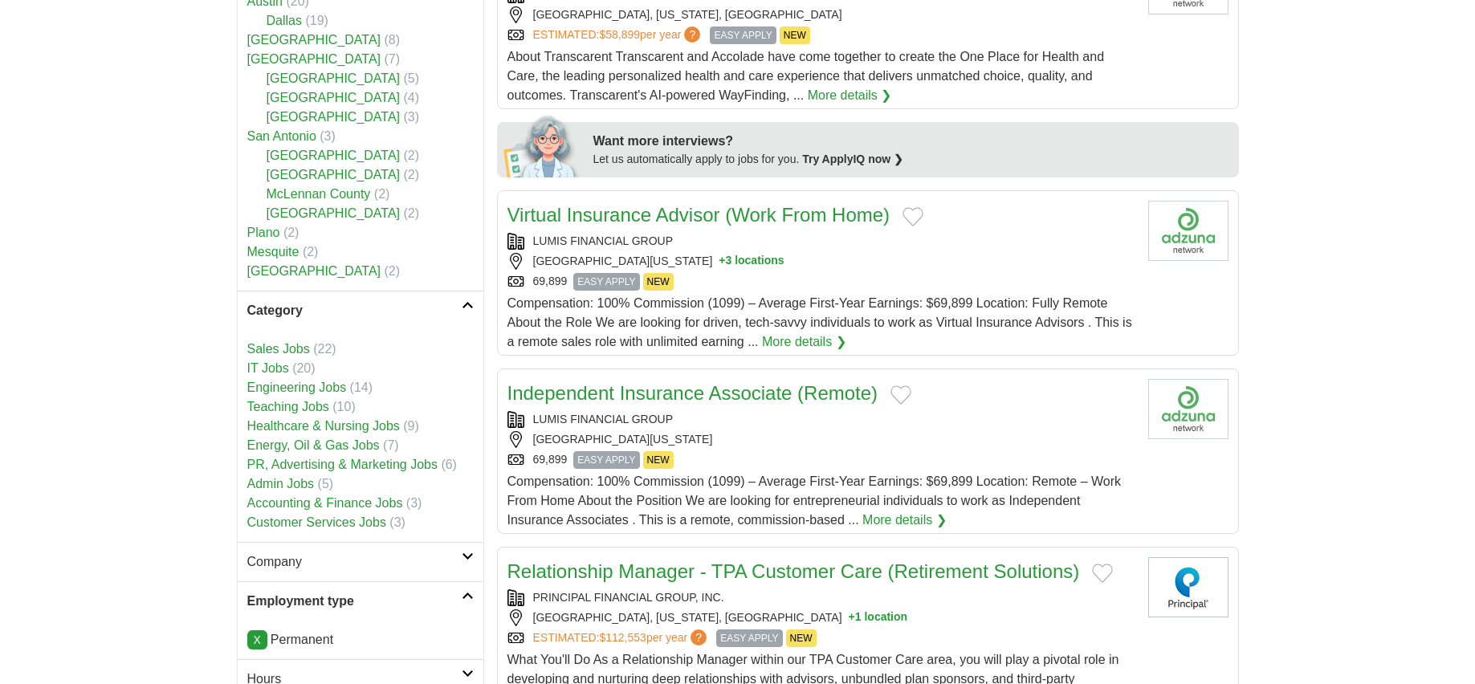
drag, startPoint x: 129, startPoint y: 491, endPoint x: 152, endPoint y: 490, distance: 22.5
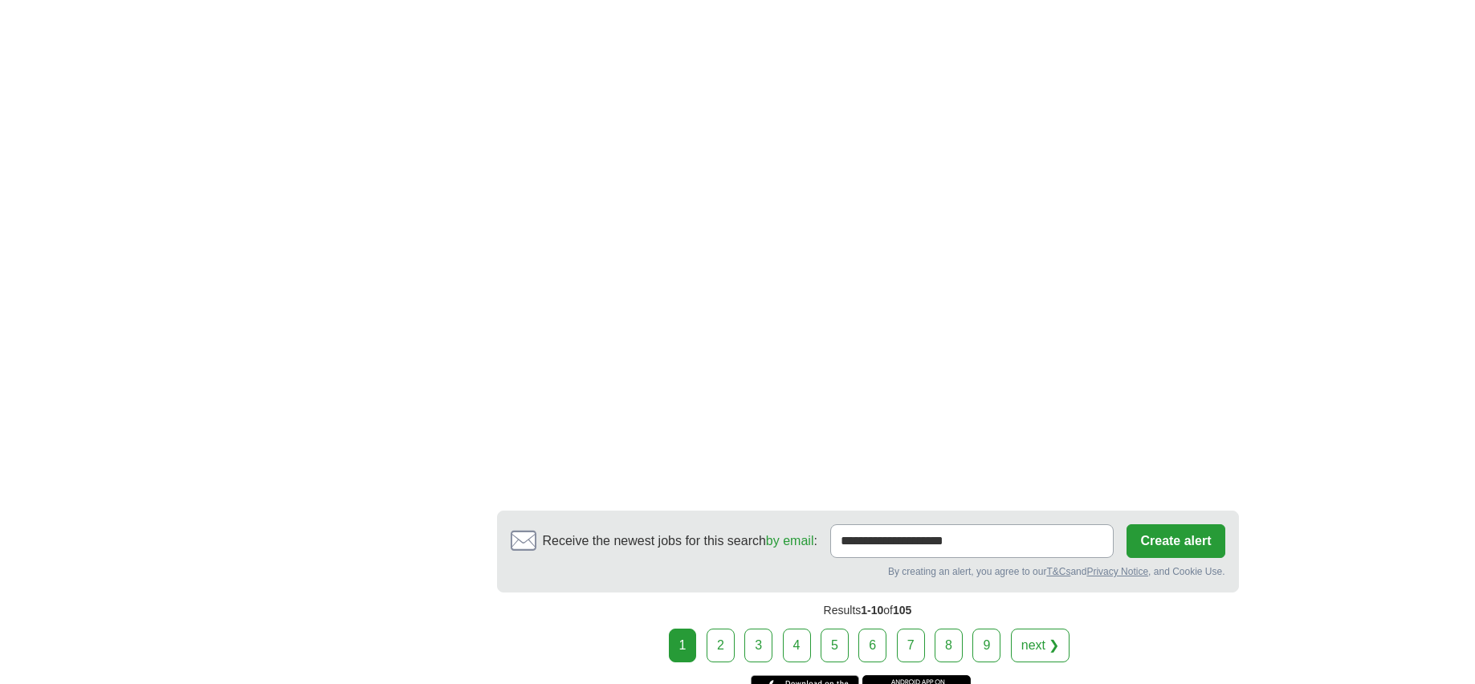
scroll to position [2891, 0]
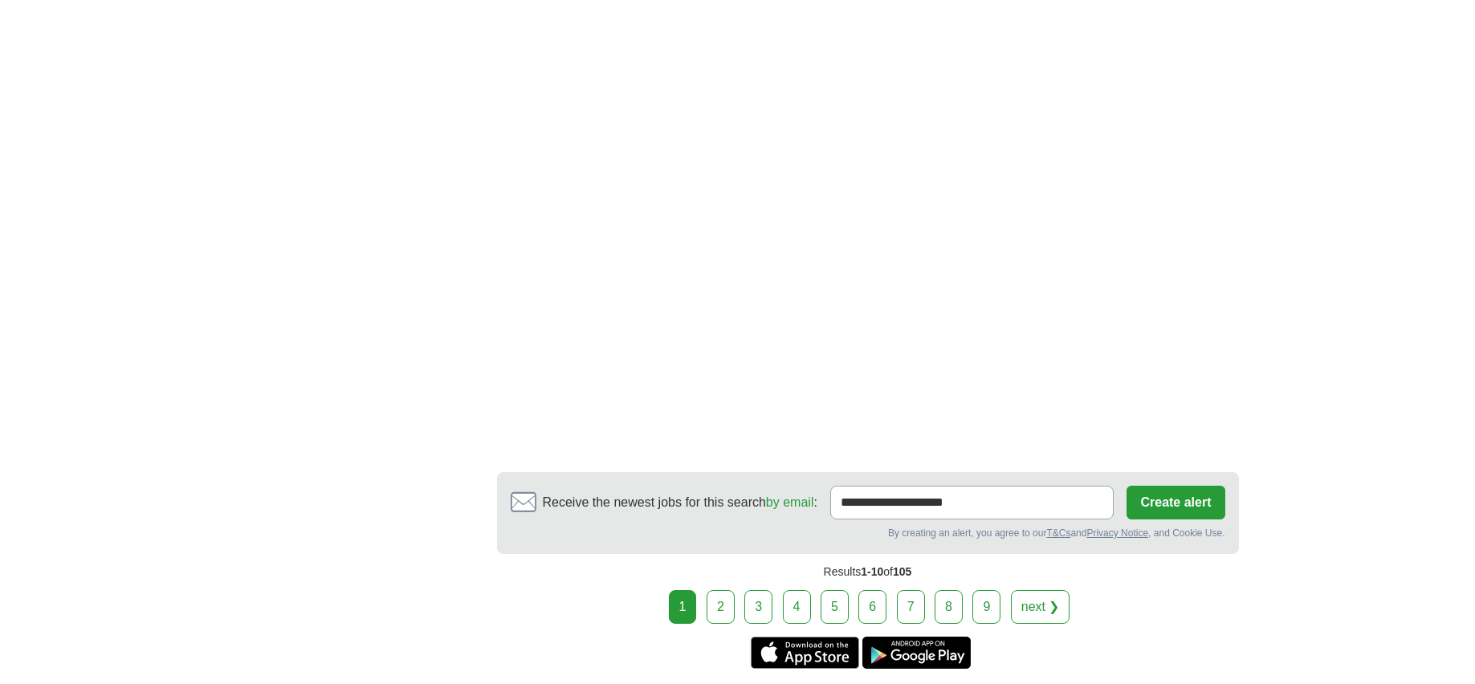
click at [720, 590] on link "2" at bounding box center [721, 607] width 28 height 34
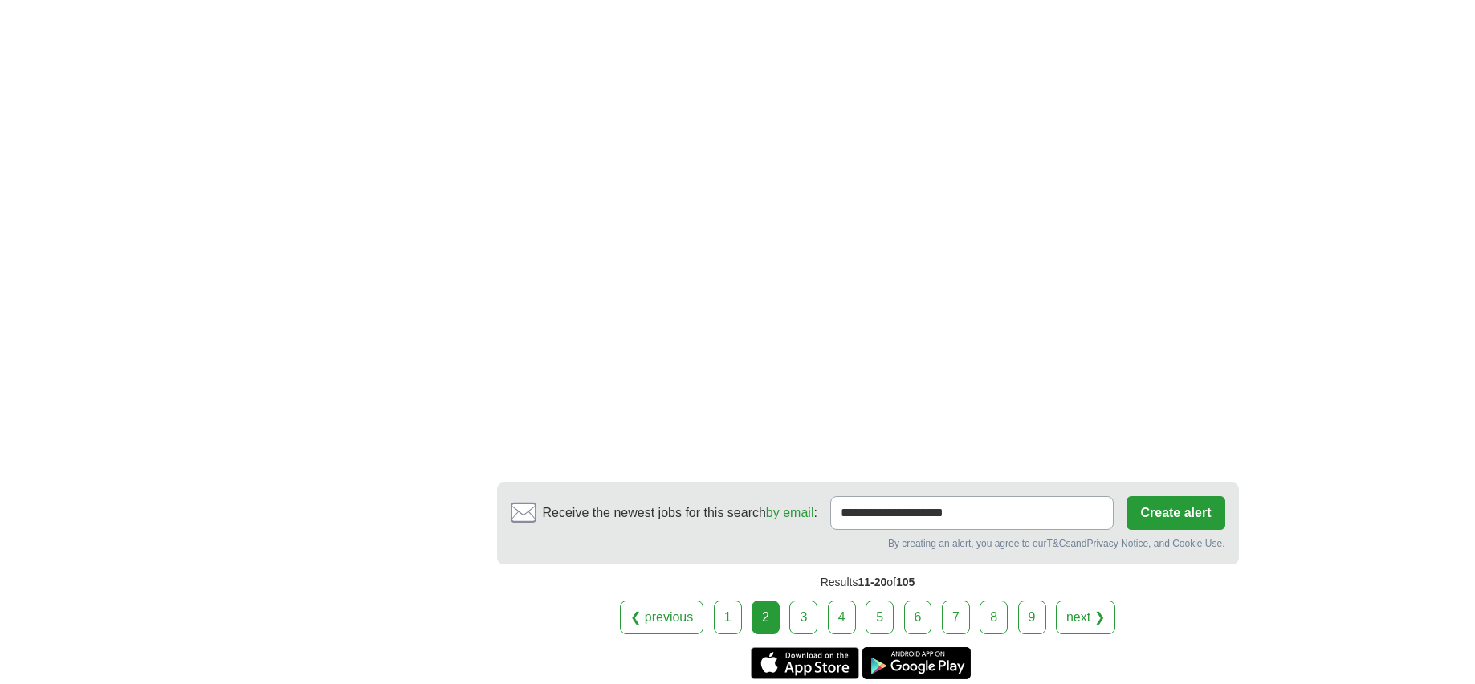
scroll to position [2730, 0]
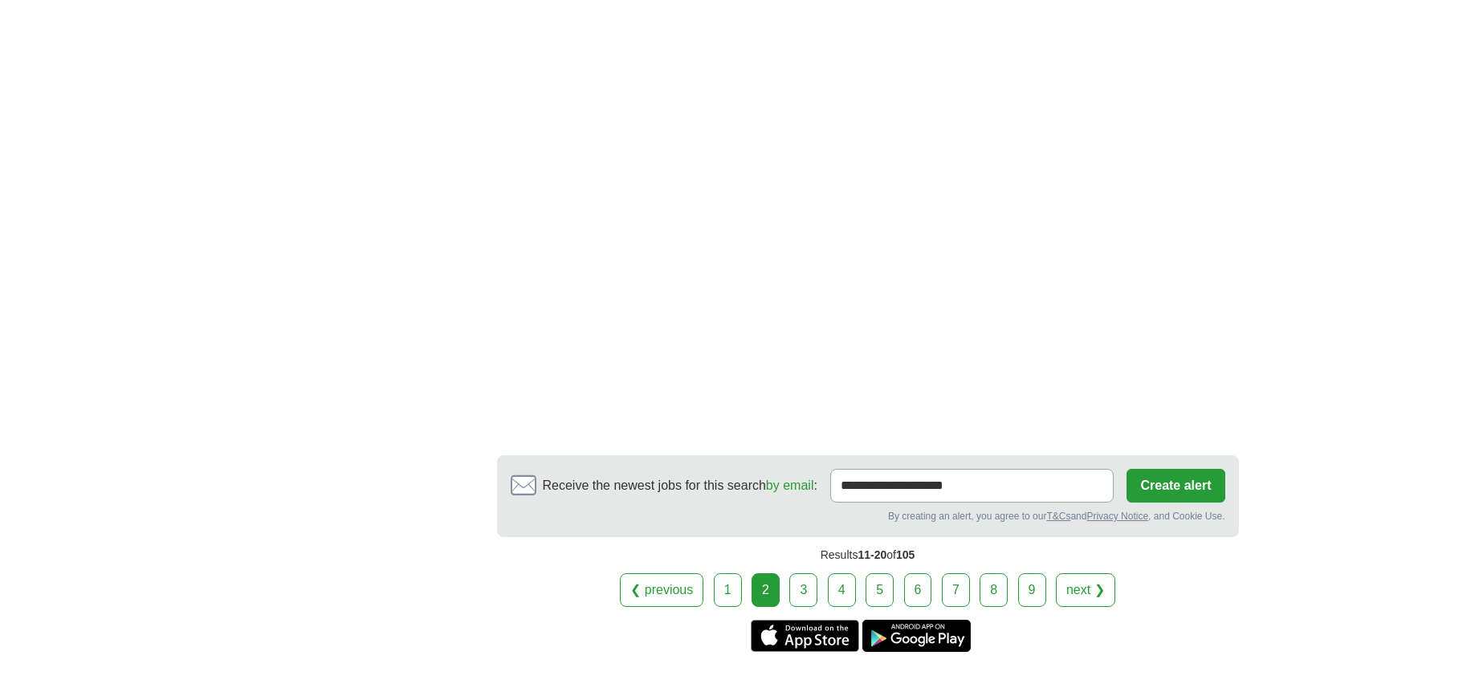
click at [805, 573] on link "3" at bounding box center [803, 590] width 28 height 34
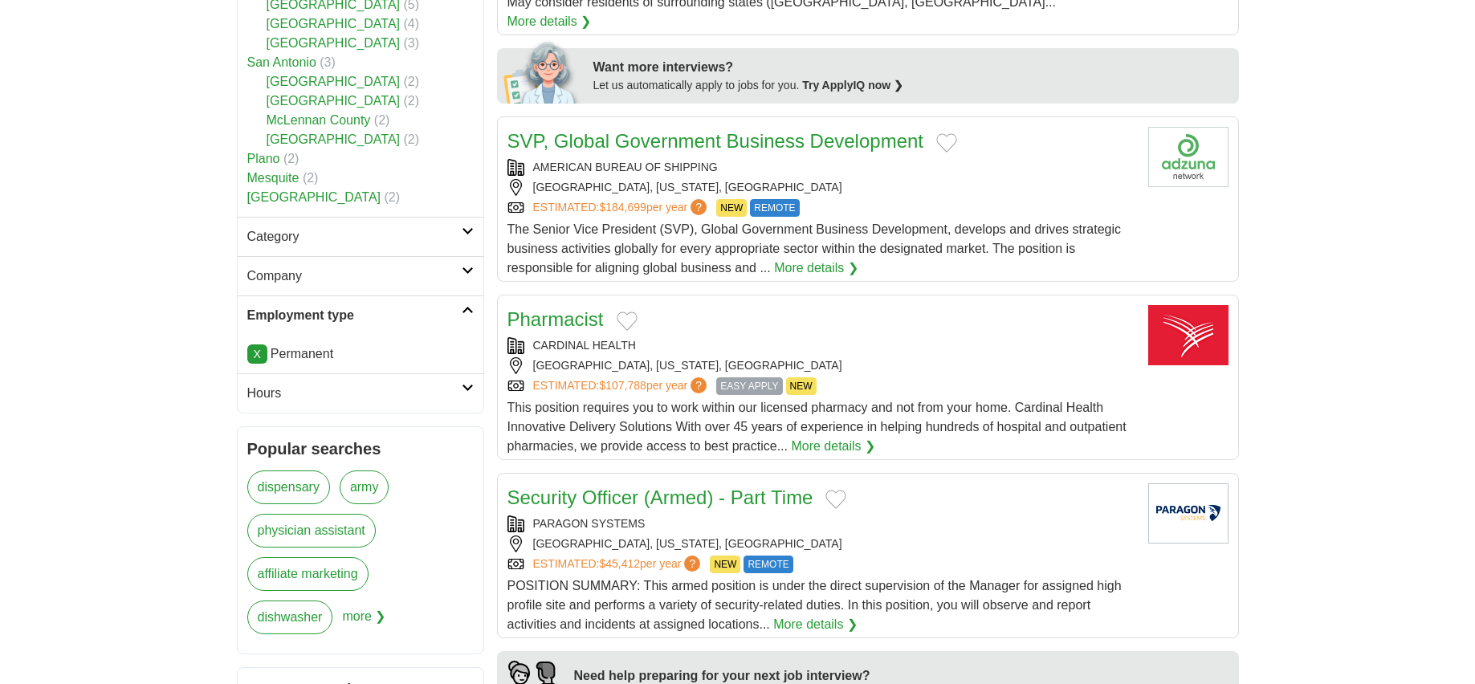
scroll to position [883, 0]
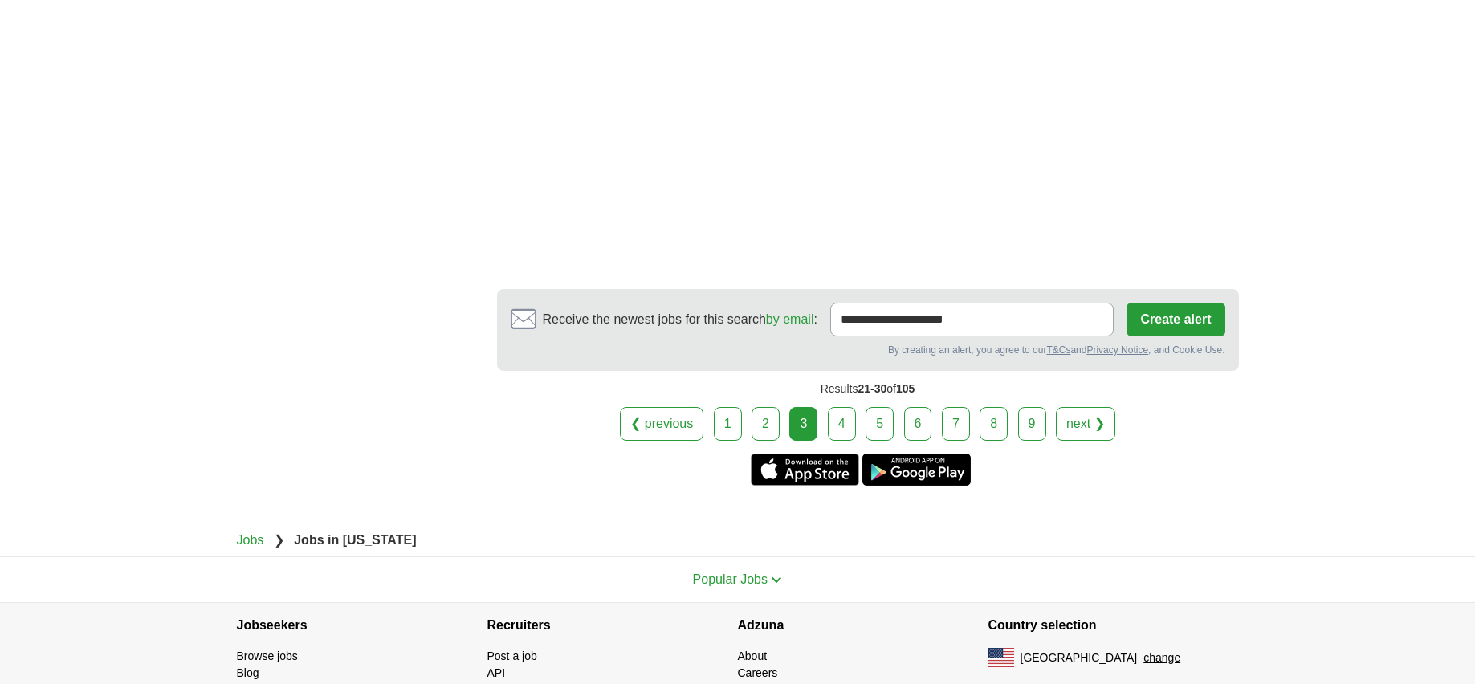
scroll to position [2866, 0]
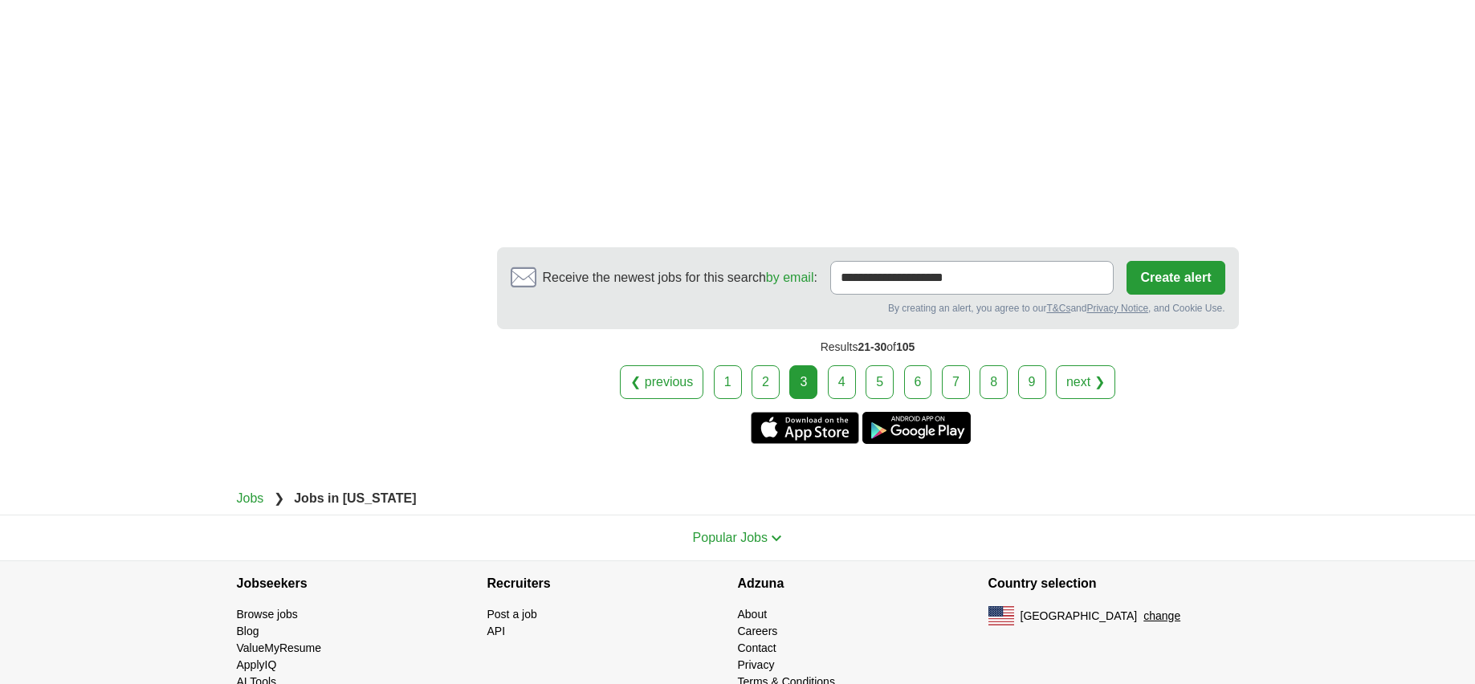
click at [850, 365] on link "4" at bounding box center [842, 382] width 28 height 34
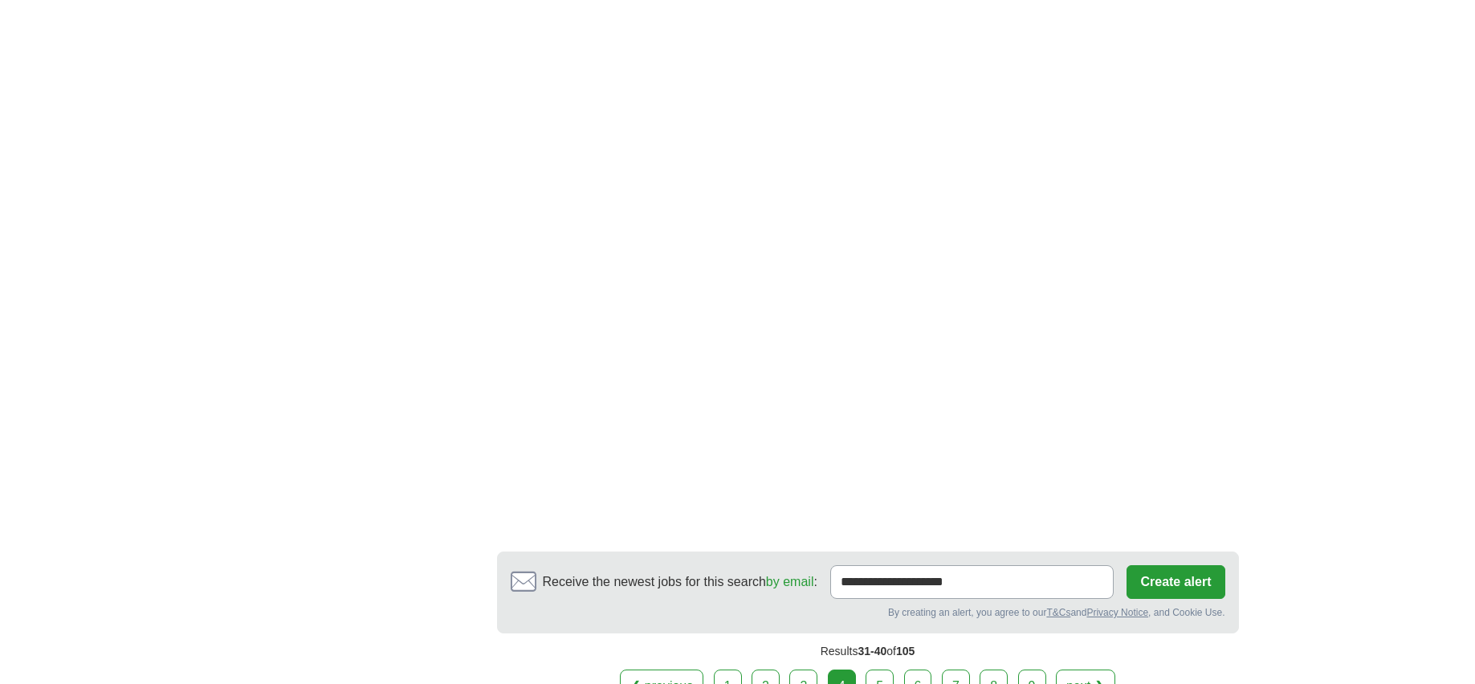
scroll to position [2570, 0]
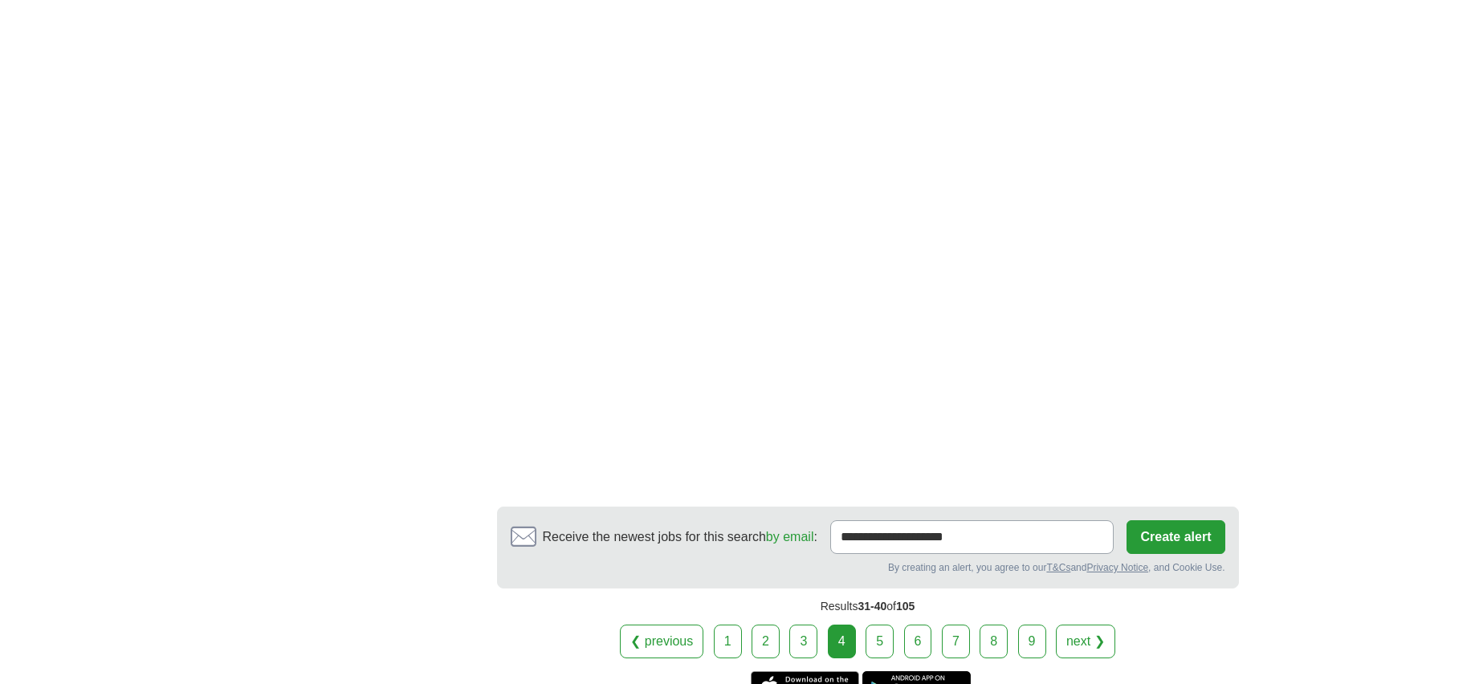
click at [883, 655] on link "5" at bounding box center [880, 642] width 28 height 34
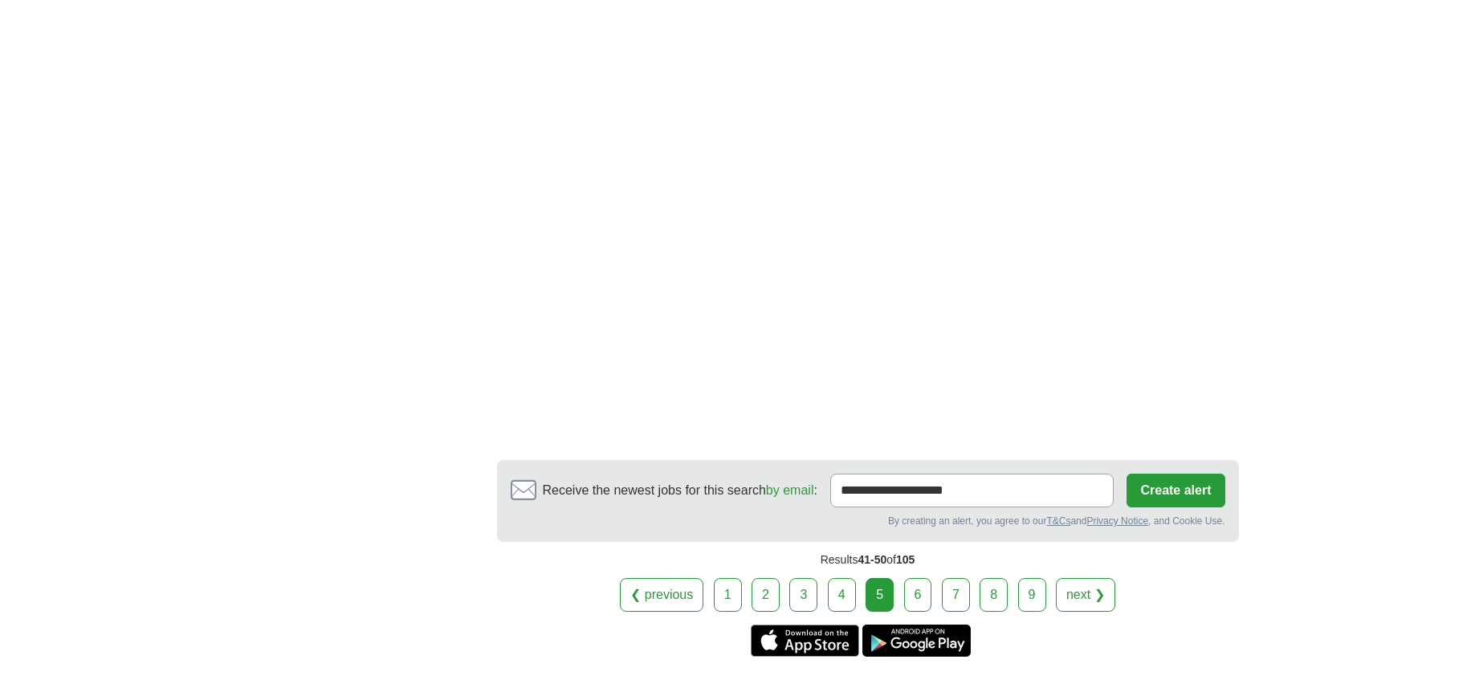
scroll to position [2730, 0]
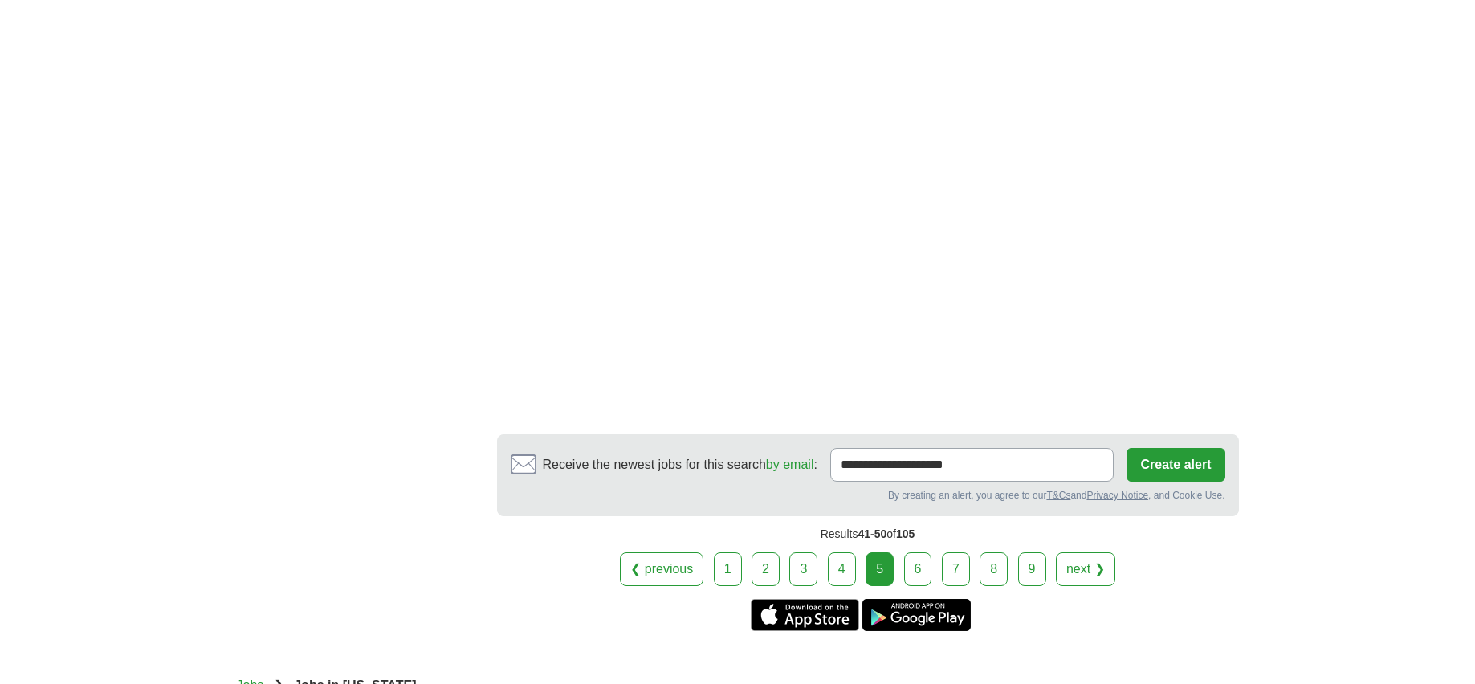
click at [918, 553] on link "6" at bounding box center [918, 570] width 28 height 34
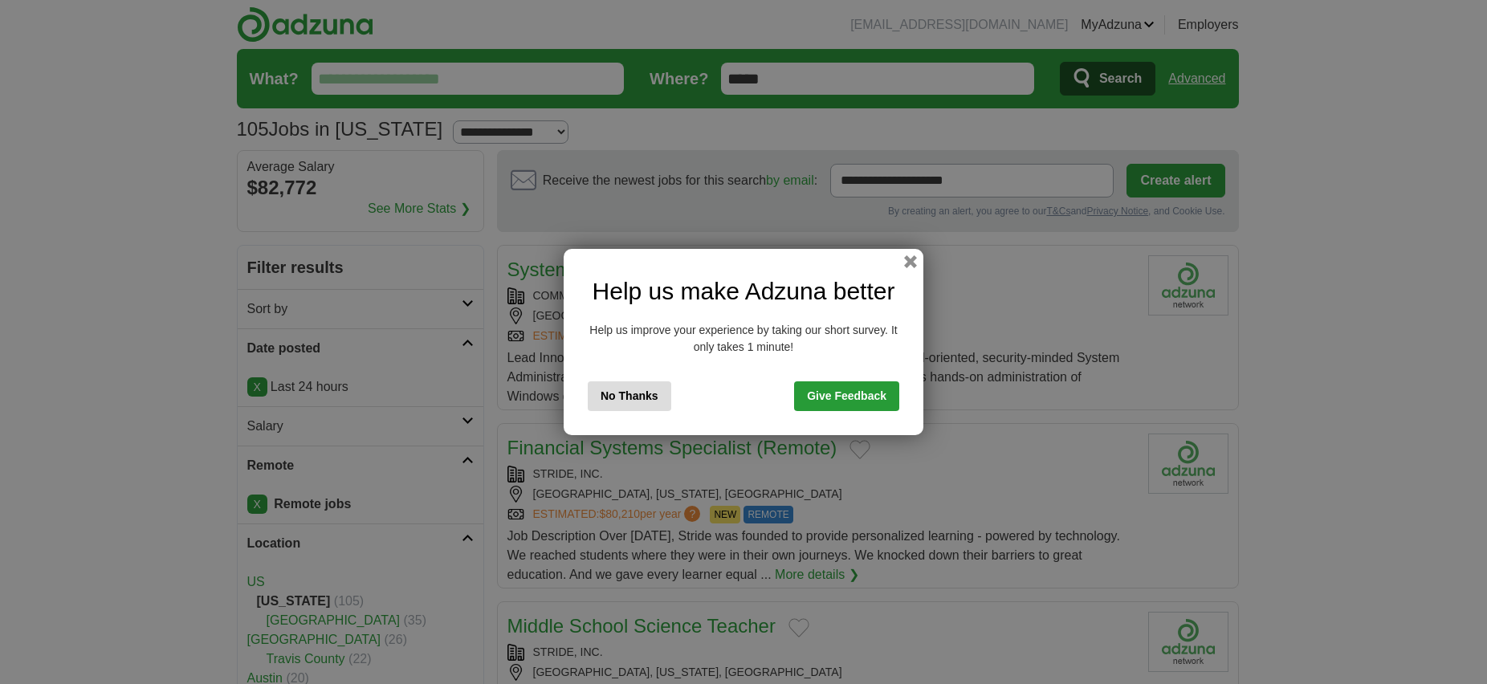
click at [634, 398] on button "No Thanks" at bounding box center [630, 396] width 84 height 30
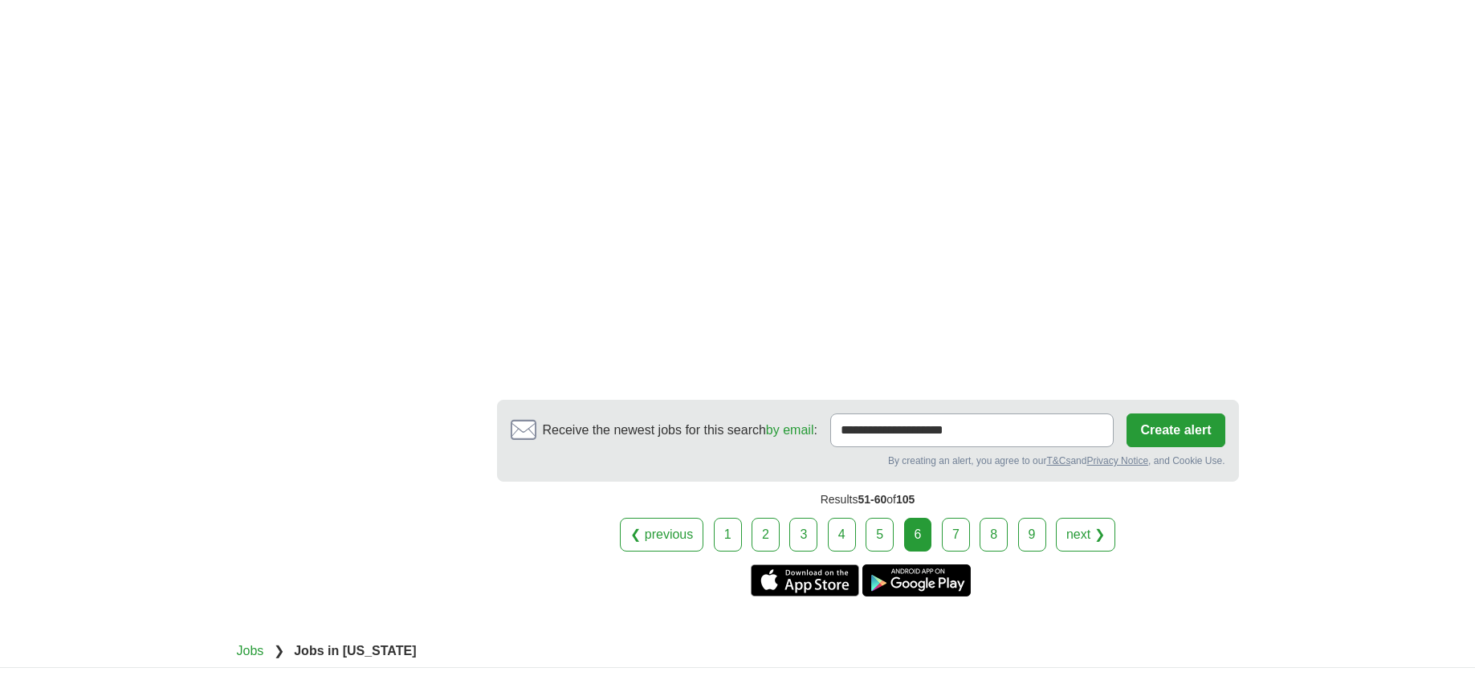
scroll to position [2891, 0]
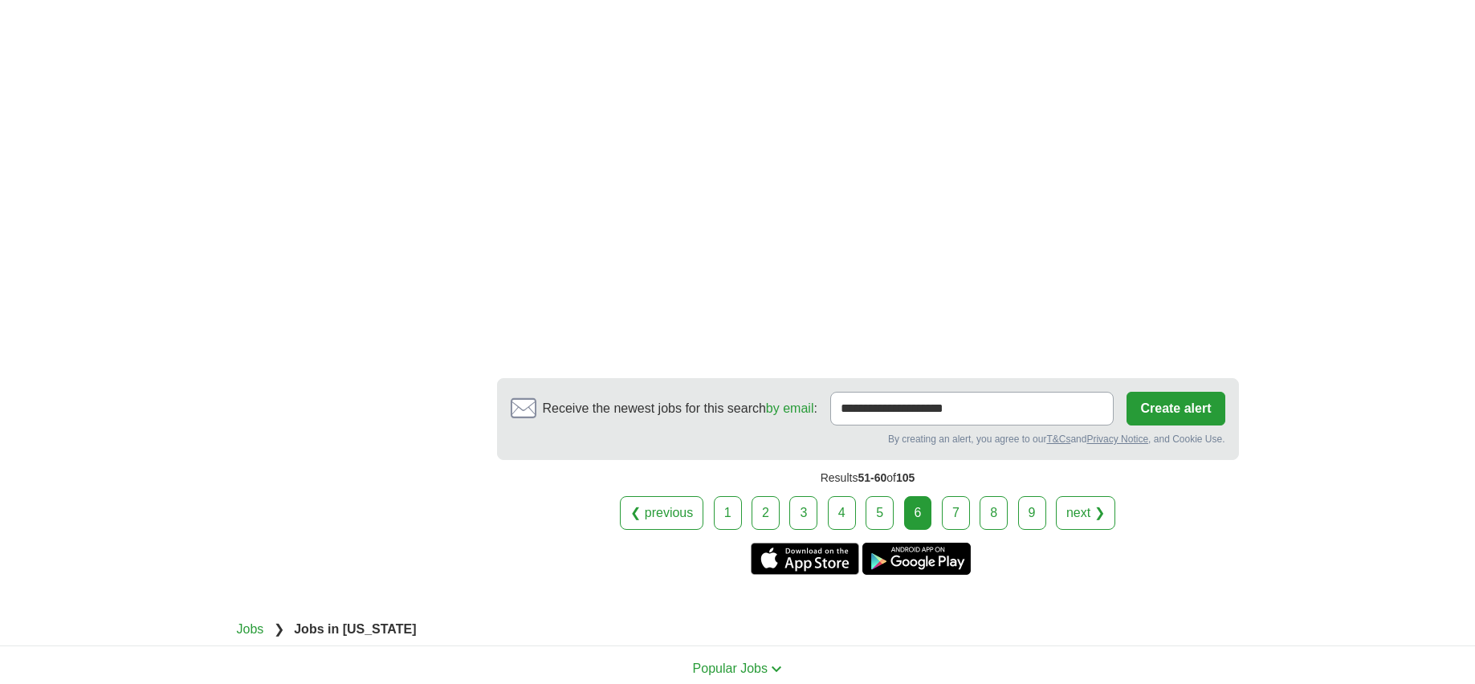
click at [960, 496] on link "7" at bounding box center [956, 513] width 28 height 34
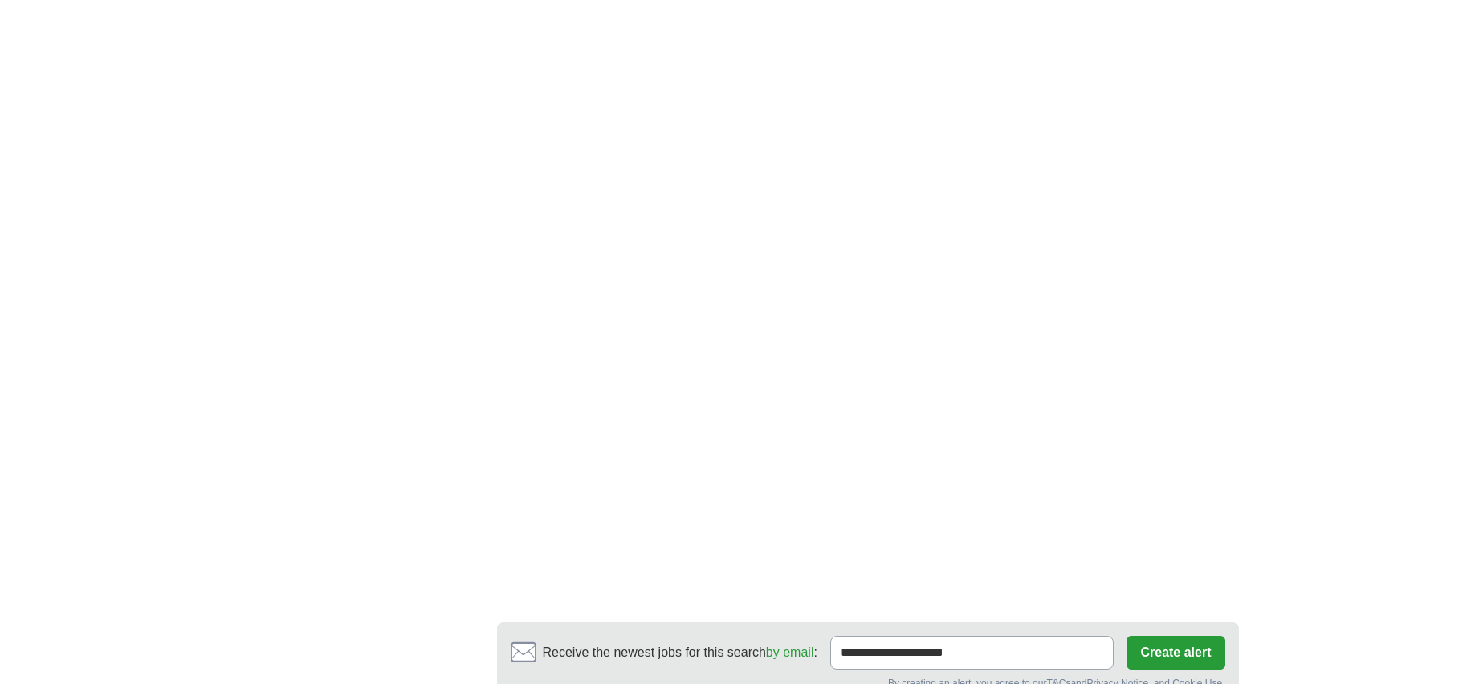
scroll to position [2730, 0]
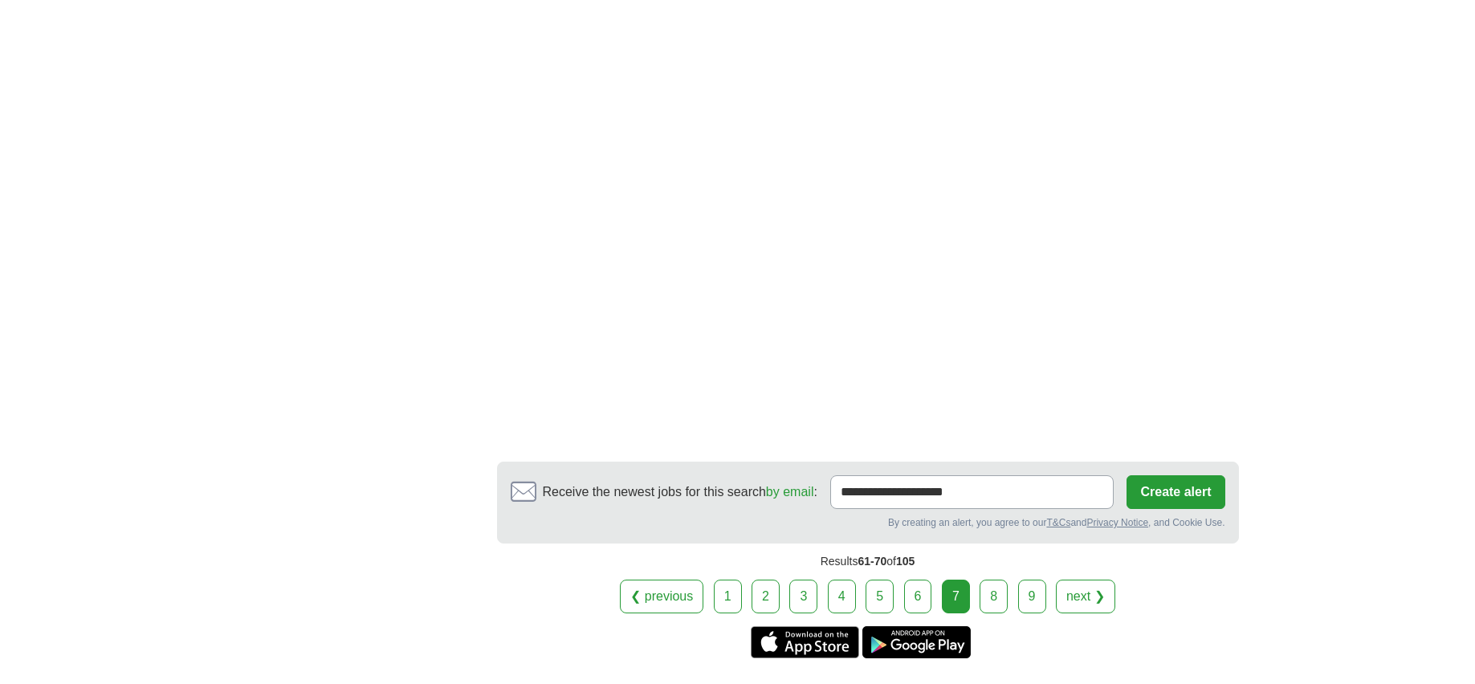
click at [993, 580] on link "8" at bounding box center [994, 597] width 28 height 34
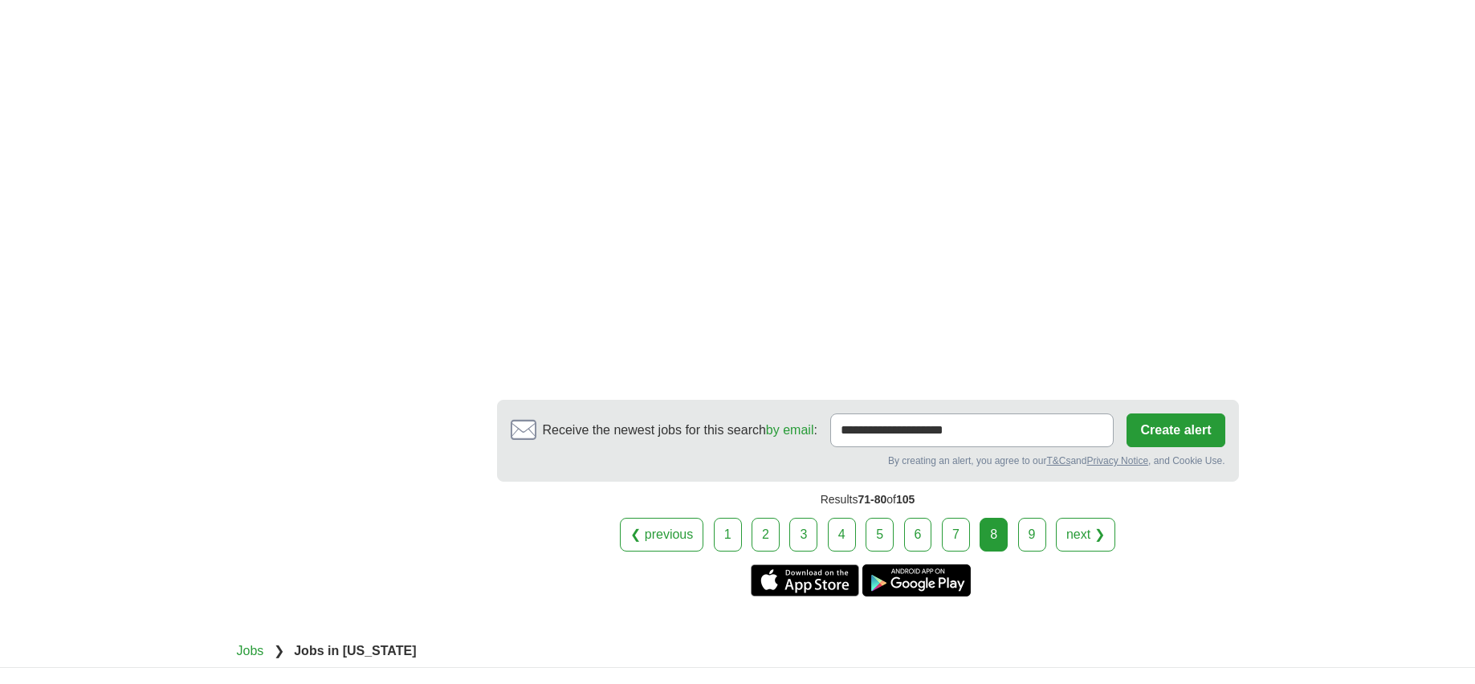
scroll to position [2891, 0]
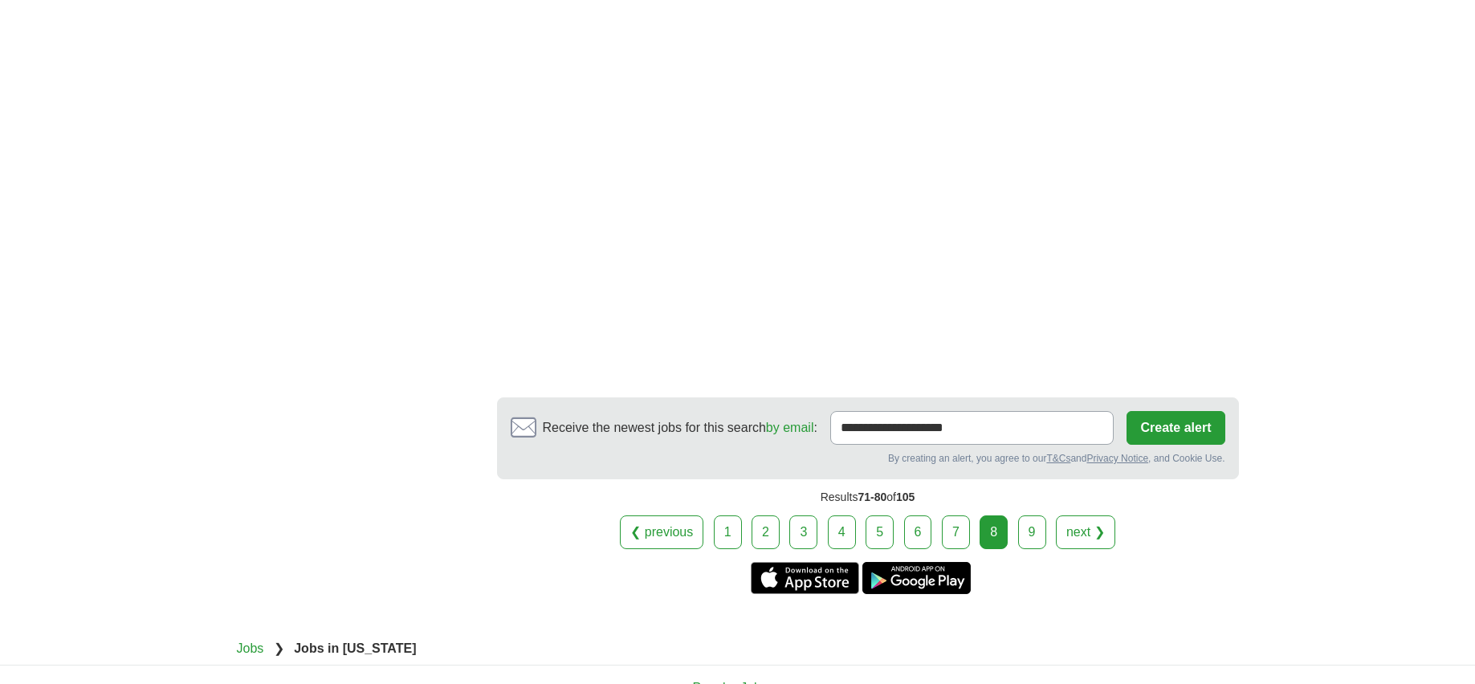
click at [1025, 516] on link "9" at bounding box center [1032, 533] width 28 height 34
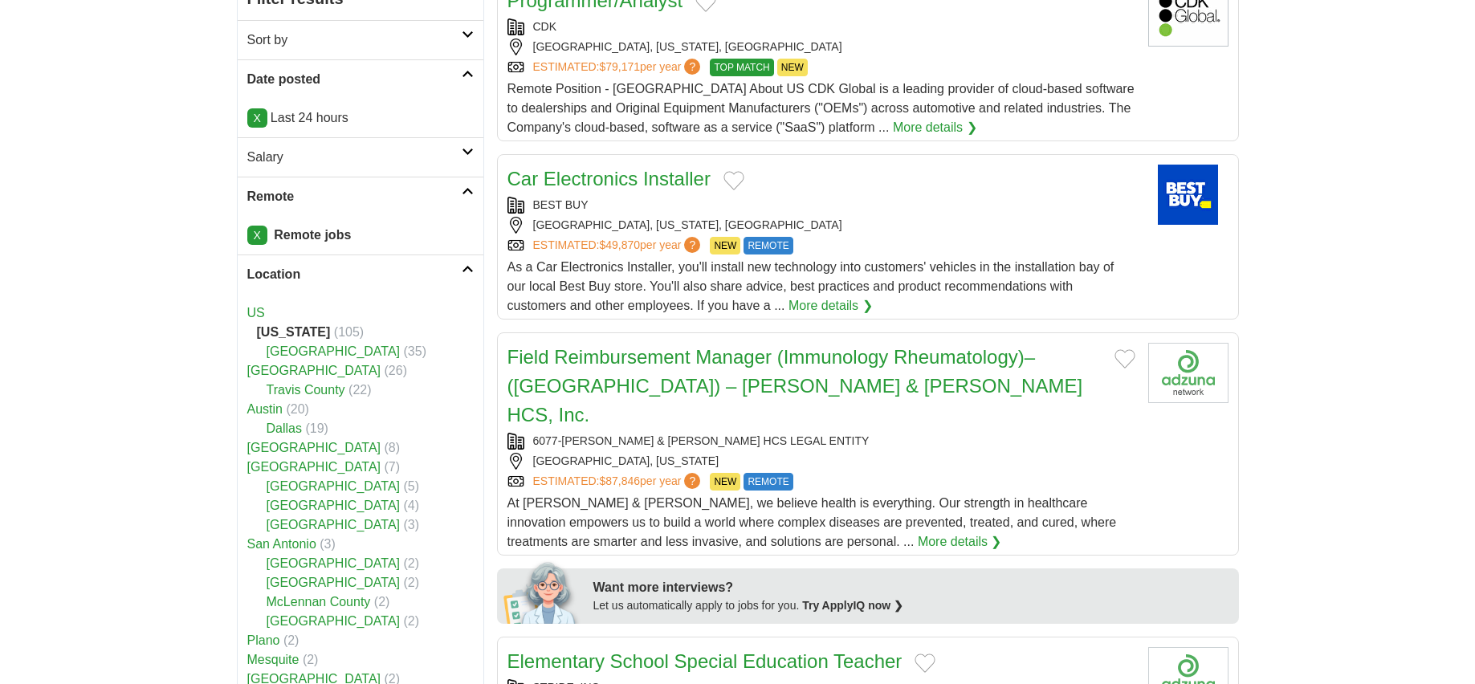
scroll to position [241, 0]
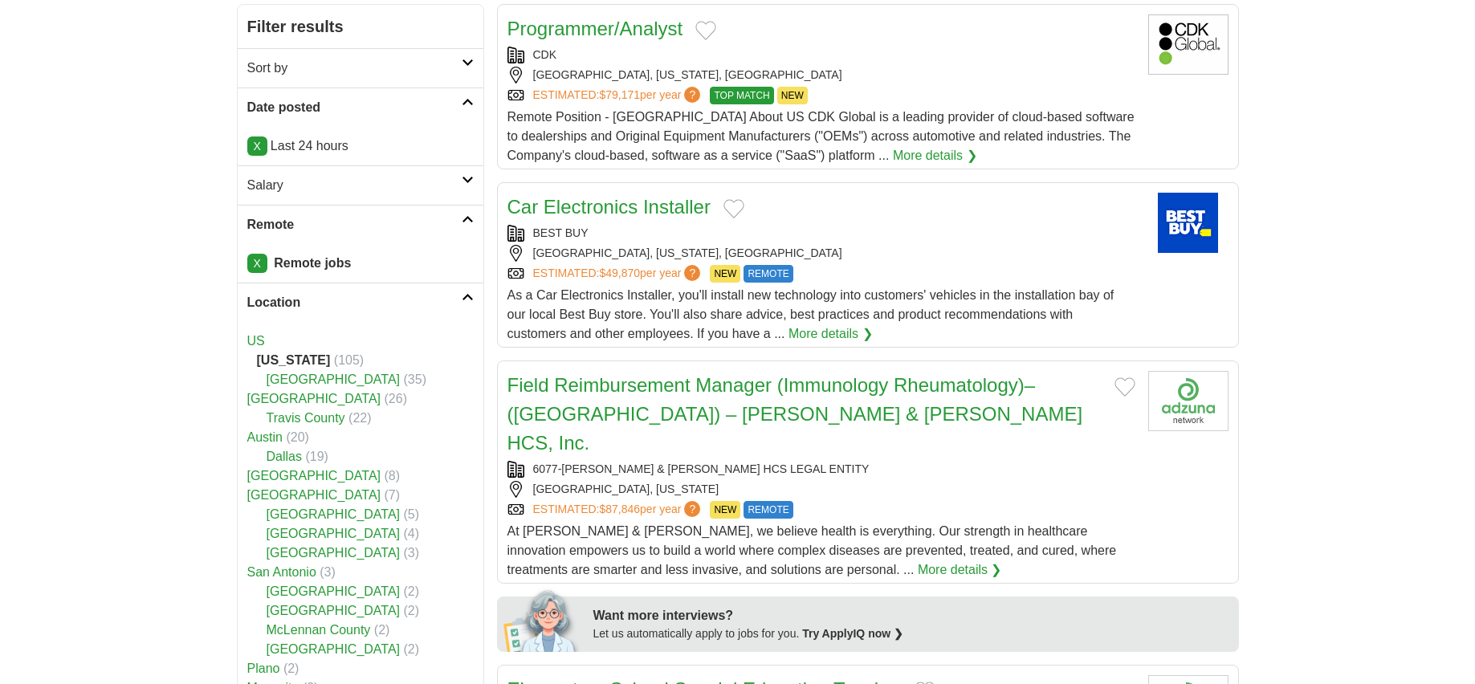
click at [655, 35] on link "Programmer/Analyst" at bounding box center [596, 29] width 176 height 22
